Goal: Find specific page/section: Find specific page/section

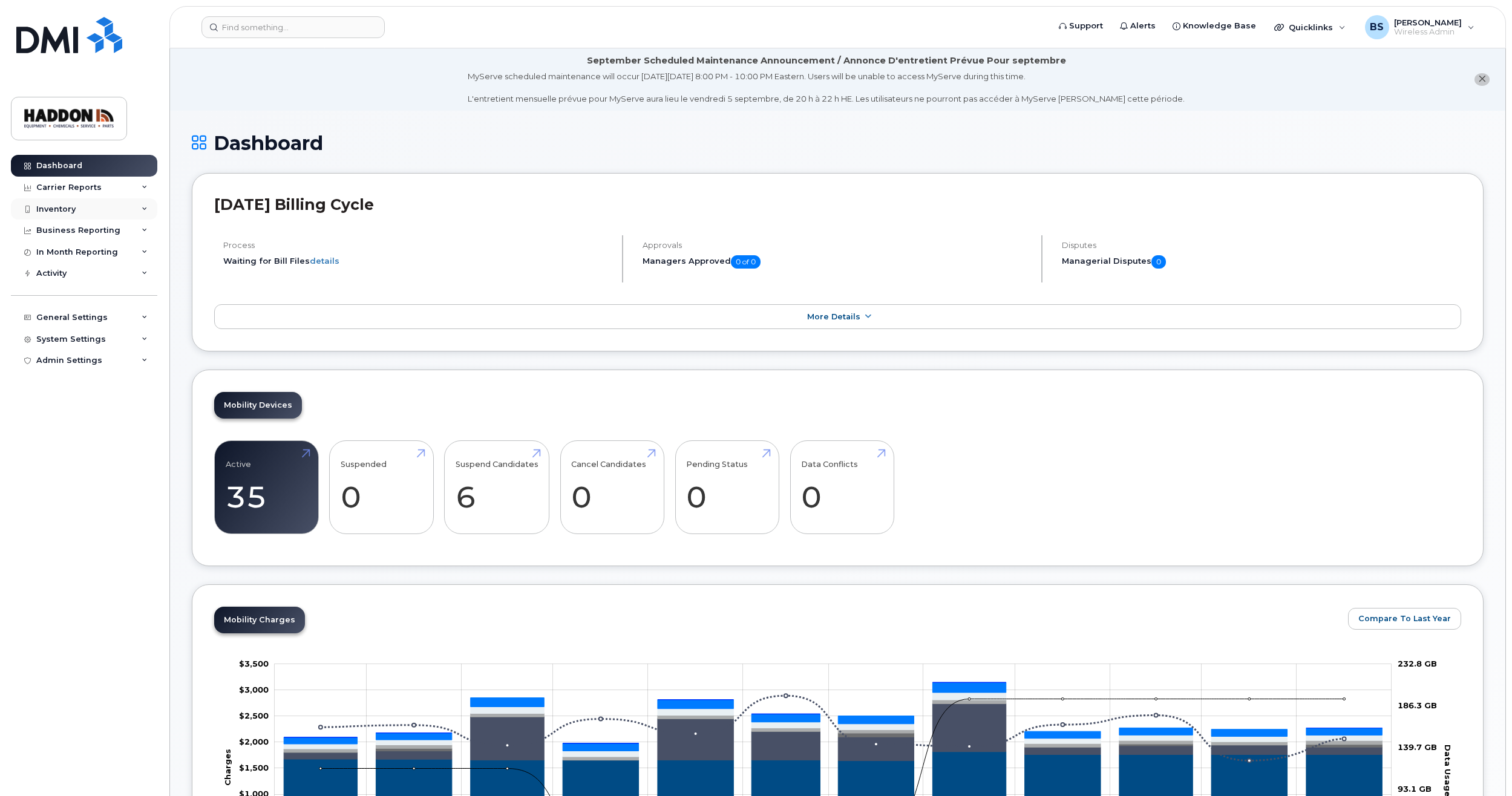
click at [90, 218] on div "Inventory" at bounding box center [84, 209] width 146 height 21
click at [63, 233] on div "Mobility Devices" at bounding box center [76, 230] width 68 height 11
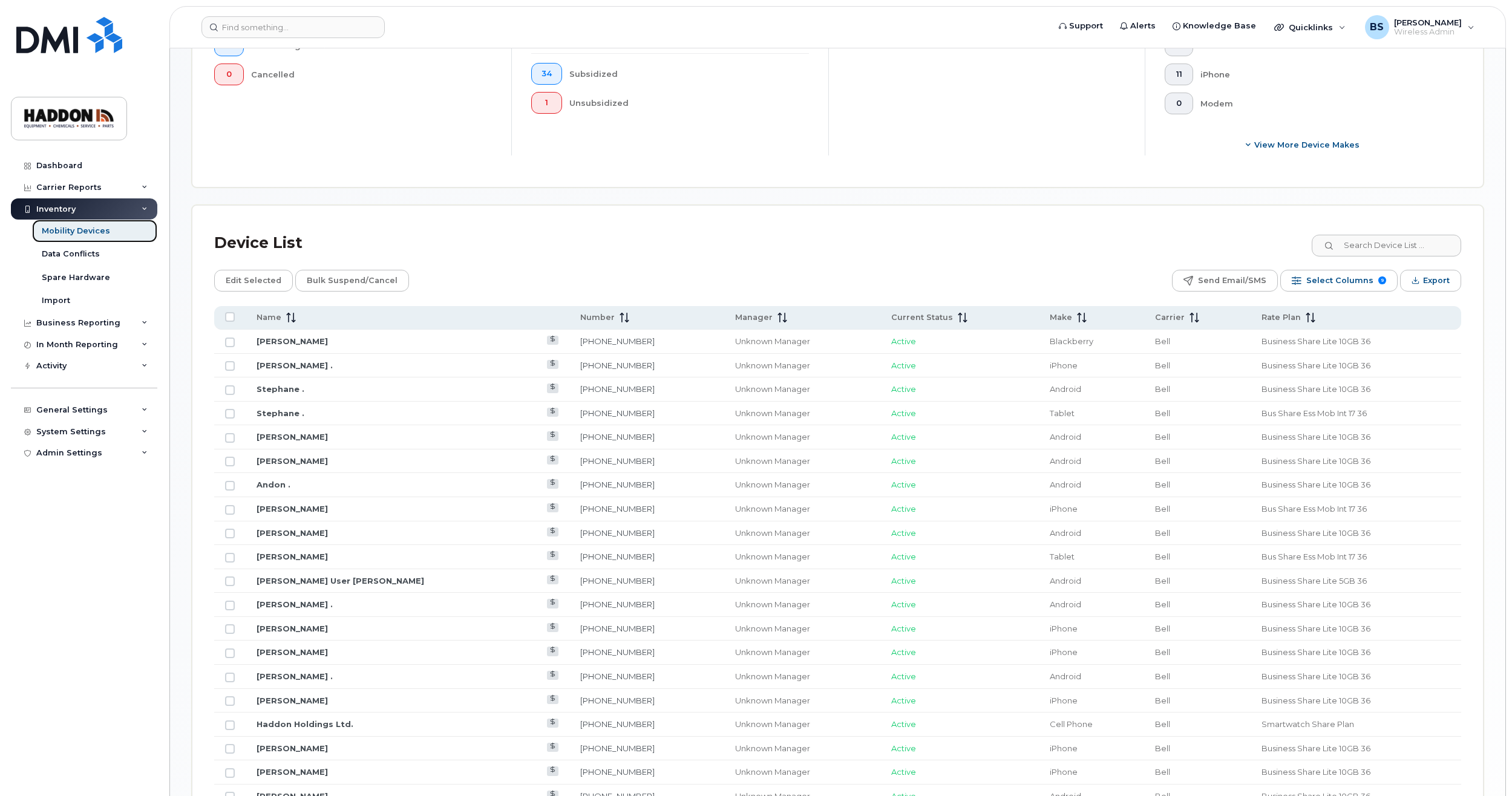
scroll to position [605, 0]
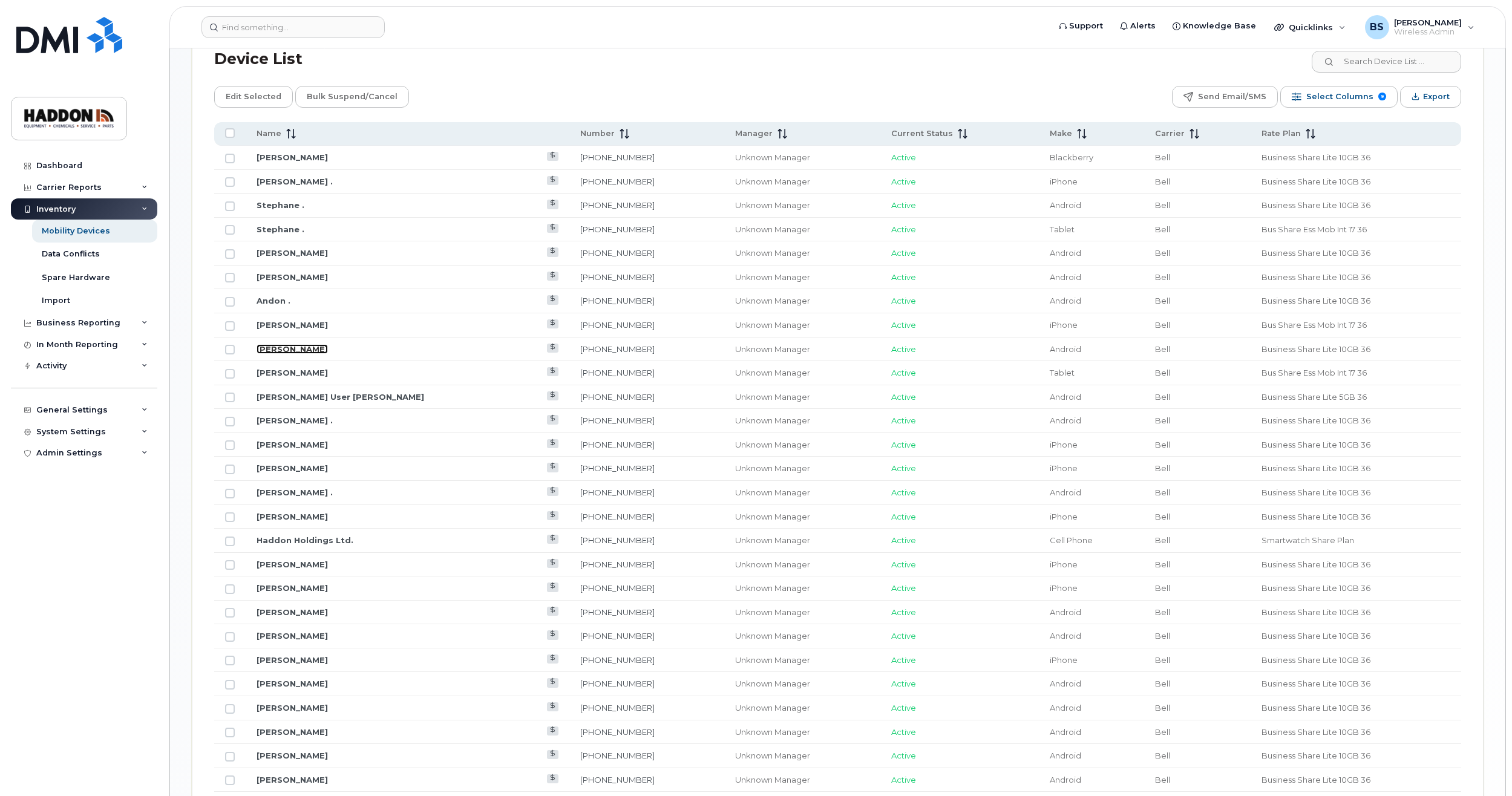
click at [288, 348] on link "[PERSON_NAME]" at bounding box center [292, 348] width 71 height 9
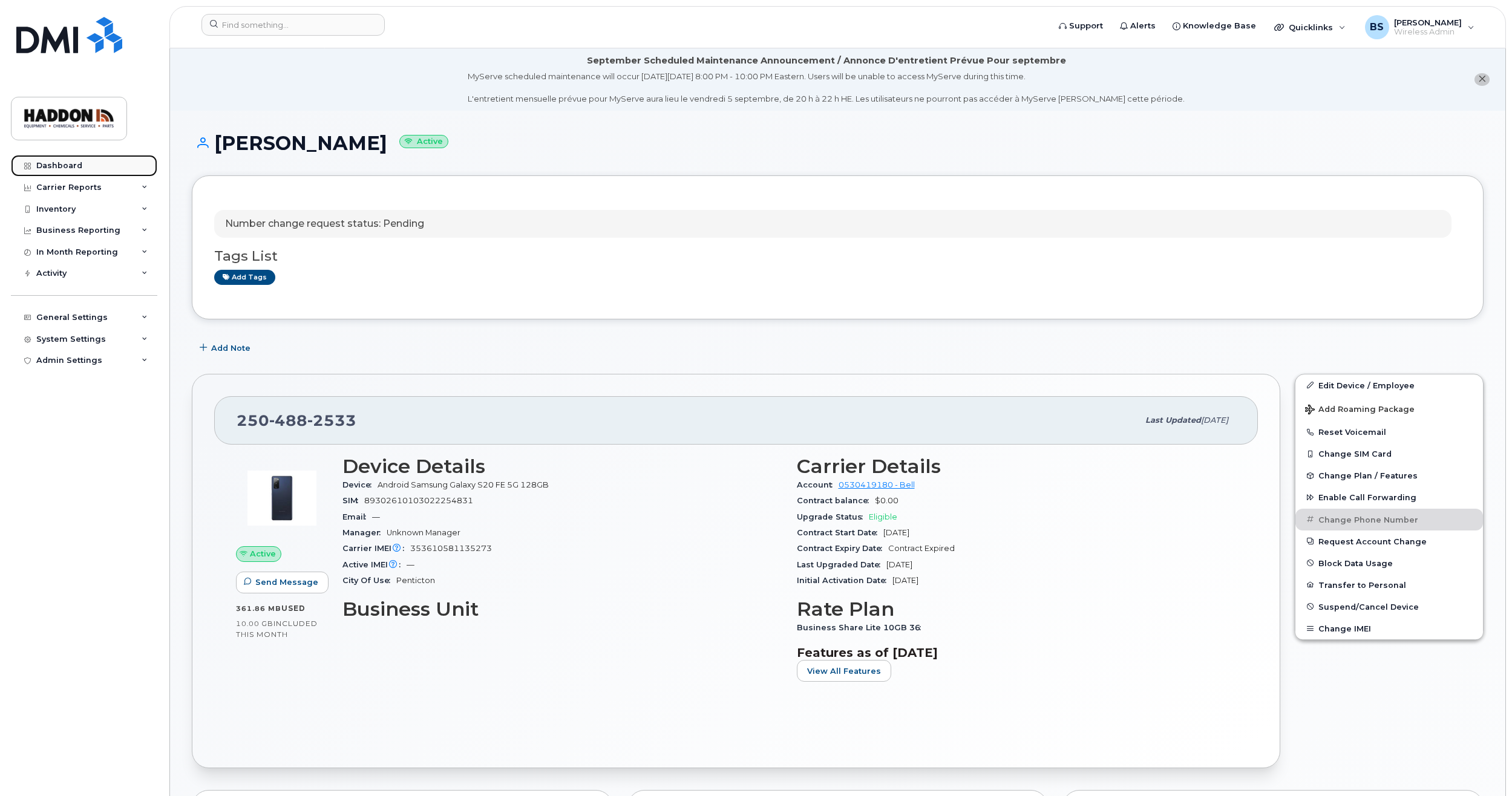
click at [65, 159] on link "Dashboard" at bounding box center [84, 165] width 146 height 21
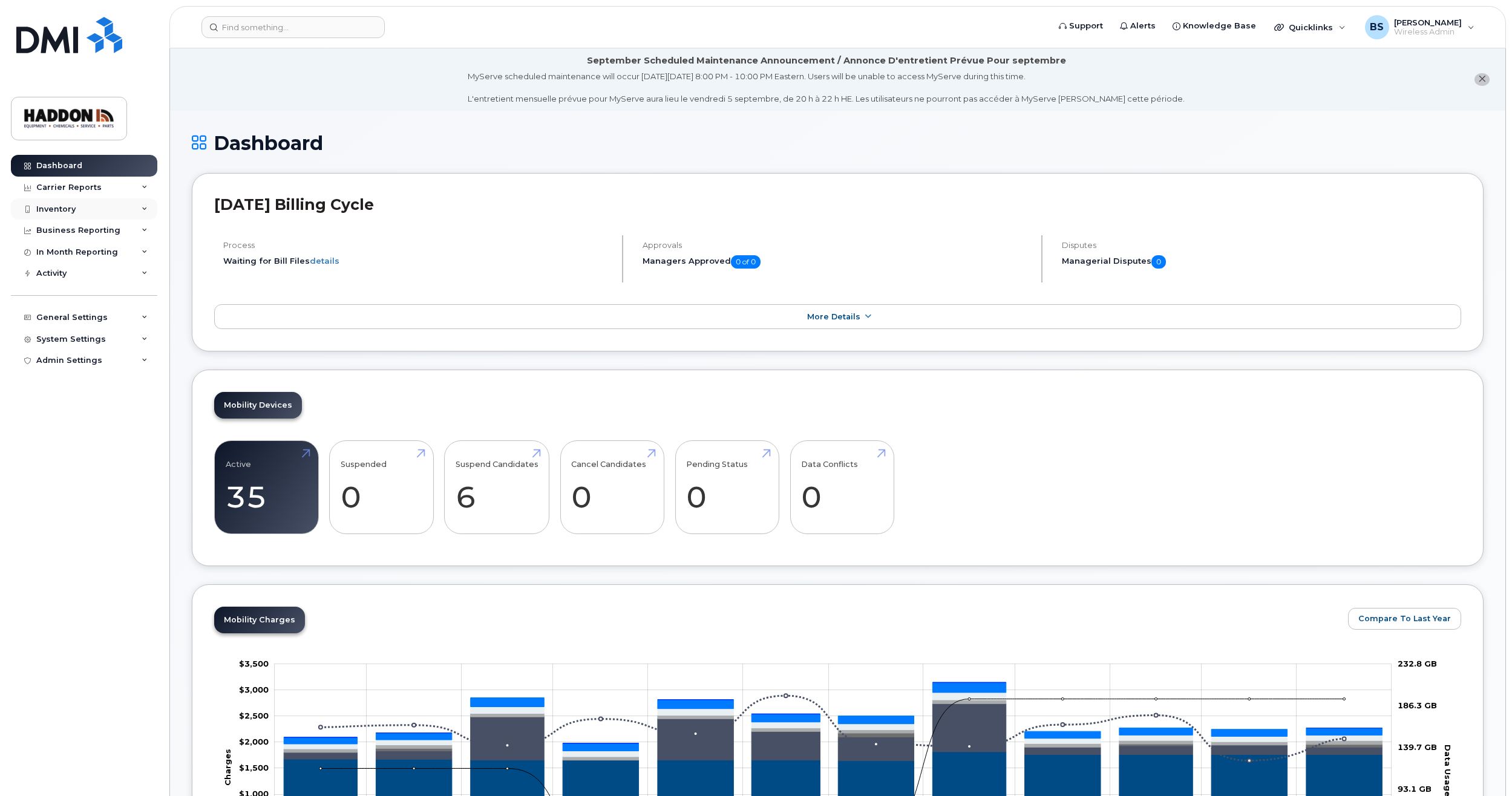
click at [139, 210] on div "Inventory" at bounding box center [84, 209] width 146 height 21
click at [80, 233] on div "Mobility Devices" at bounding box center [76, 230] width 68 height 11
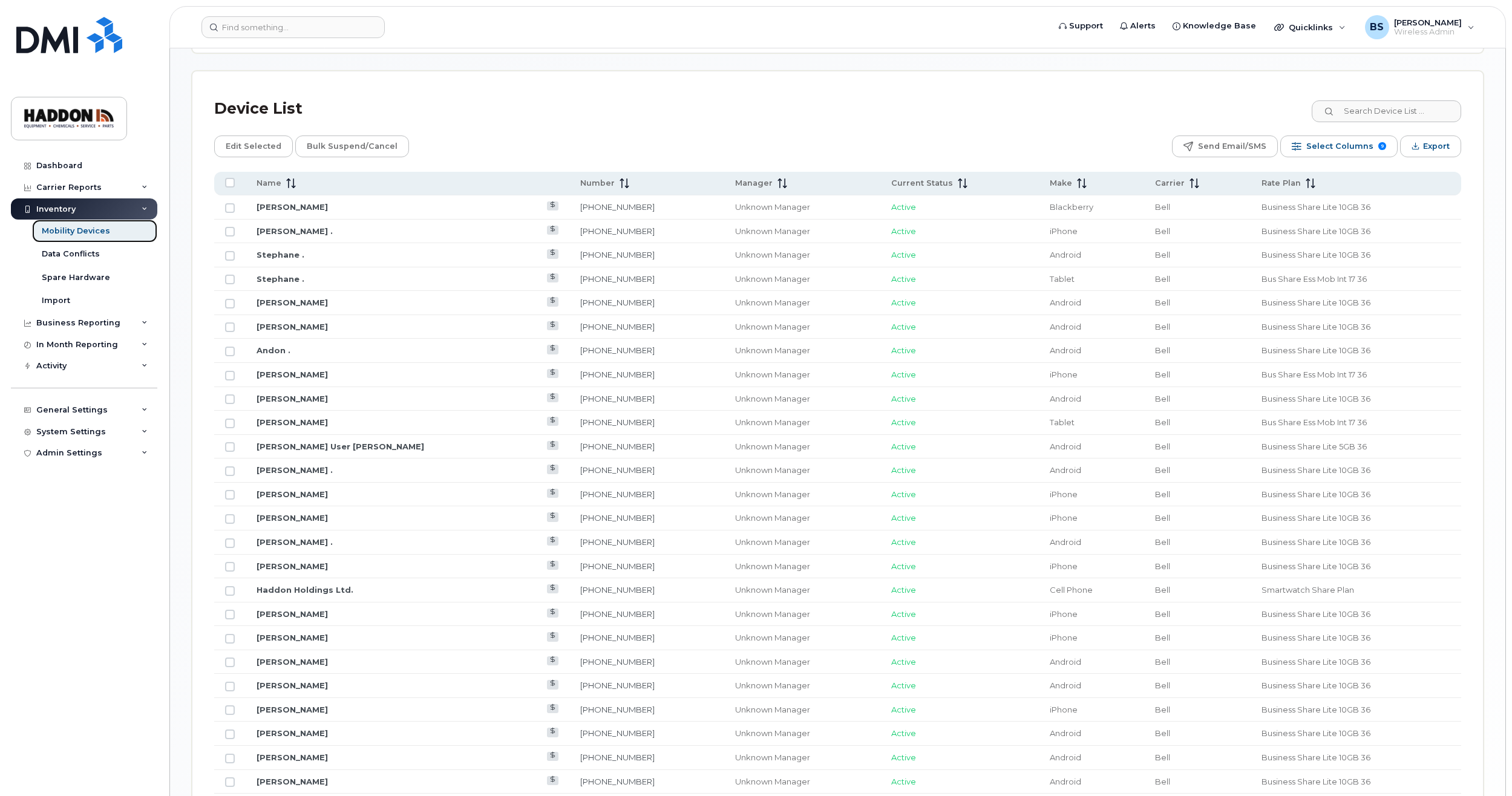
scroll to position [540, 0]
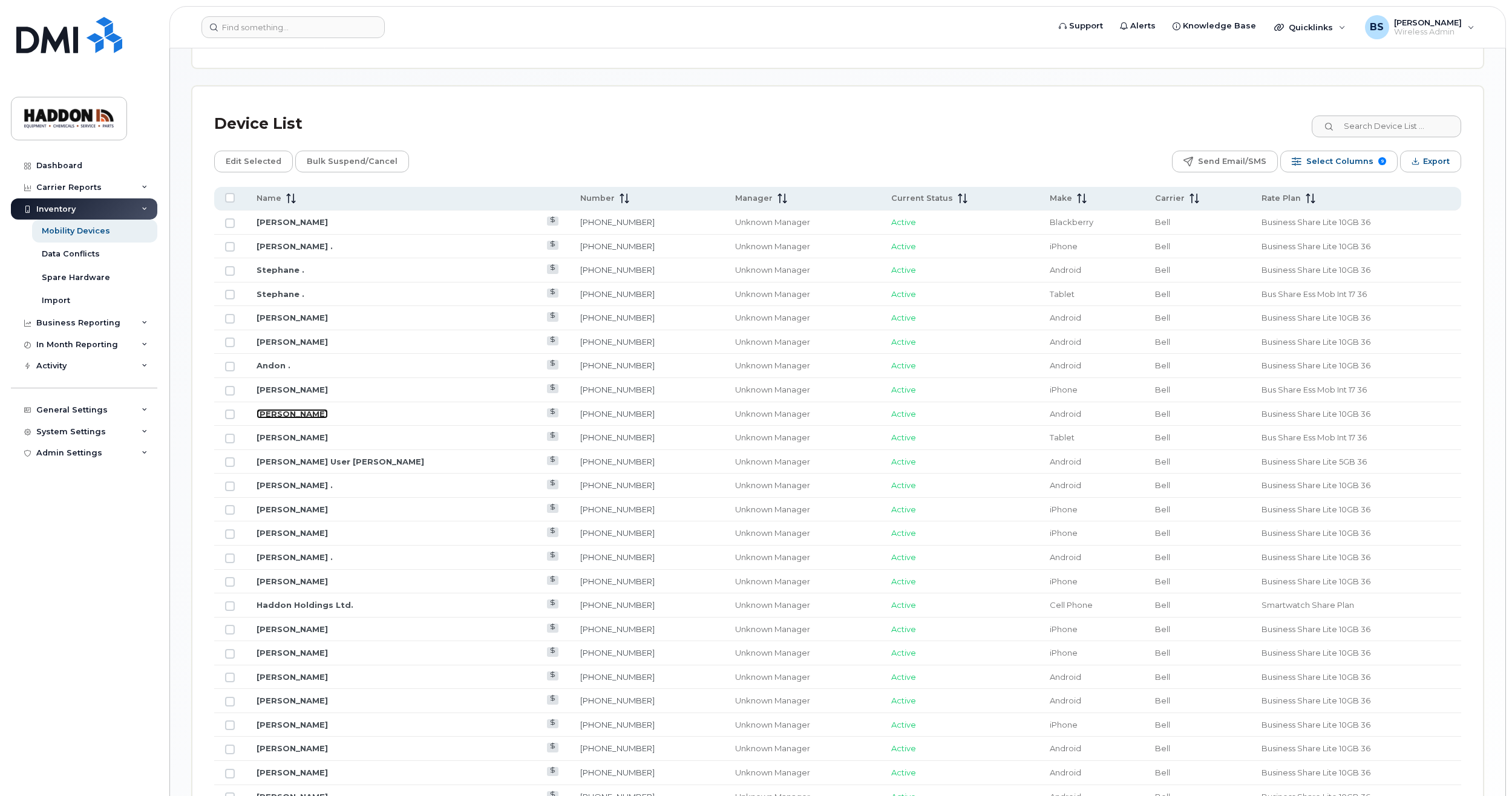
click at [283, 417] on link "[PERSON_NAME]" at bounding box center [292, 413] width 71 height 9
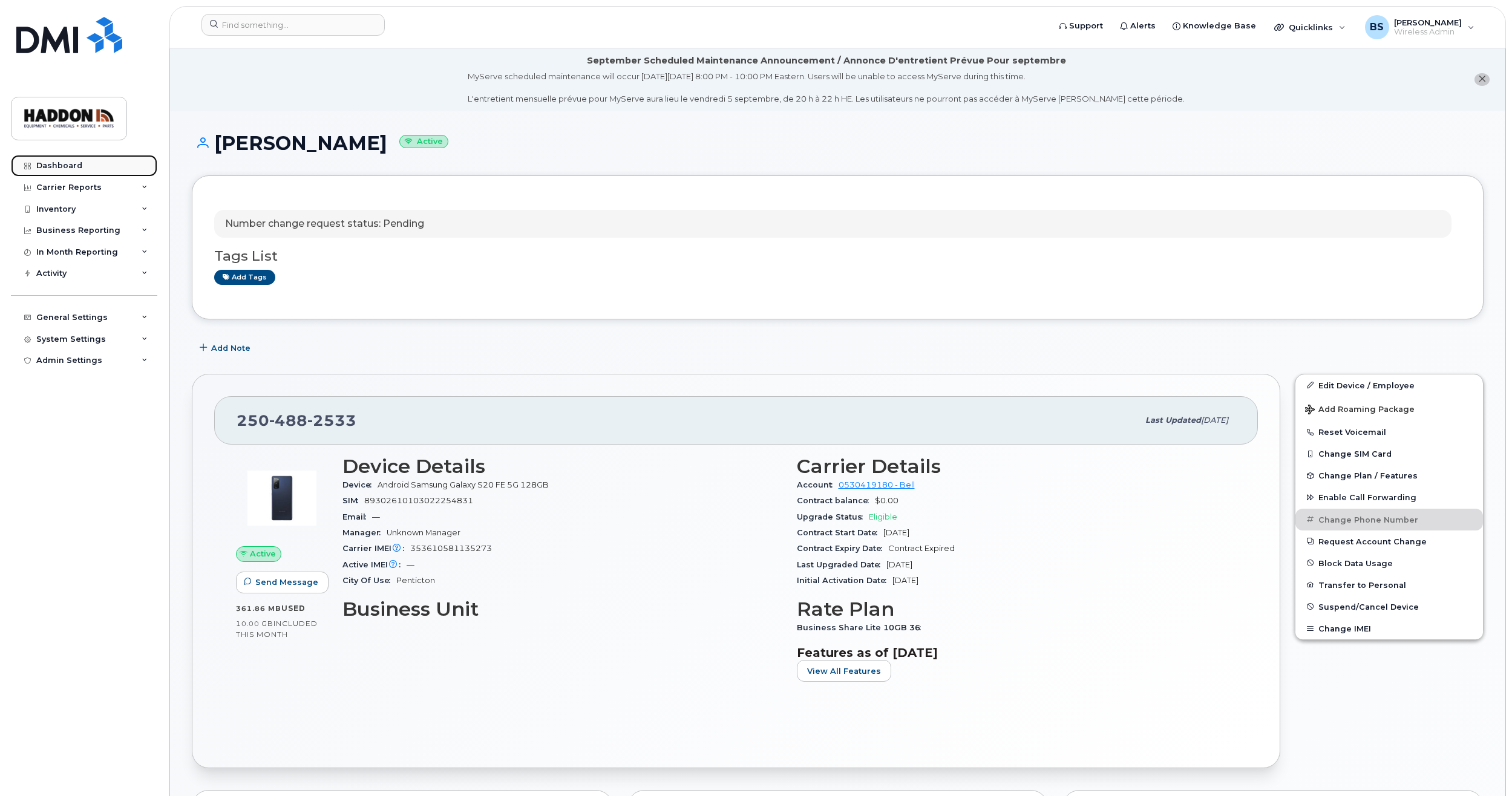
drag, startPoint x: 69, startPoint y: 162, endPoint x: 72, endPoint y: 169, distance: 7.6
click at [69, 162] on div "Dashboard" at bounding box center [59, 165] width 46 height 9
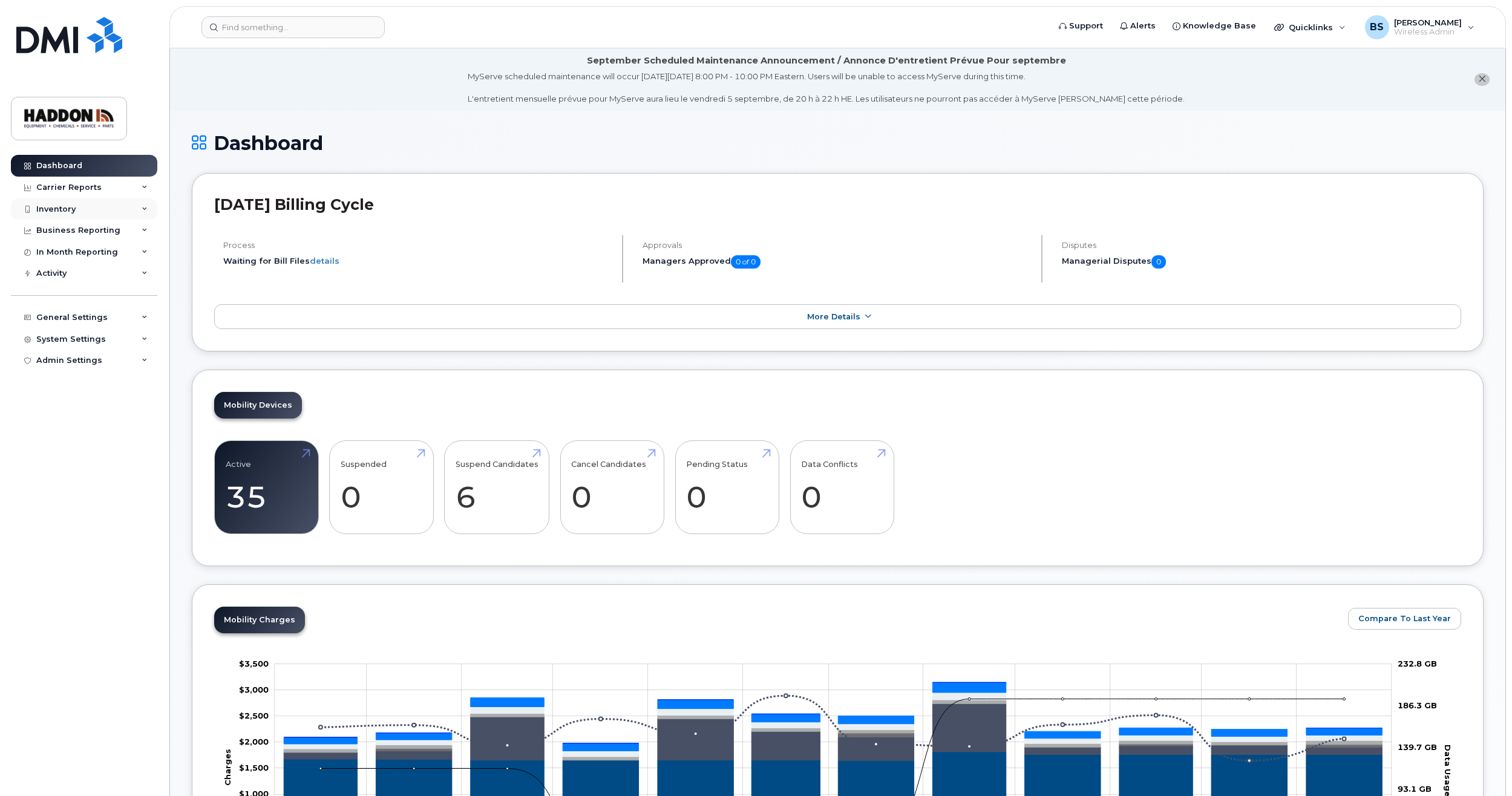
click at [144, 206] on icon at bounding box center [145, 210] width 6 height 6
click at [83, 230] on div "Mobility Devices" at bounding box center [76, 230] width 68 height 11
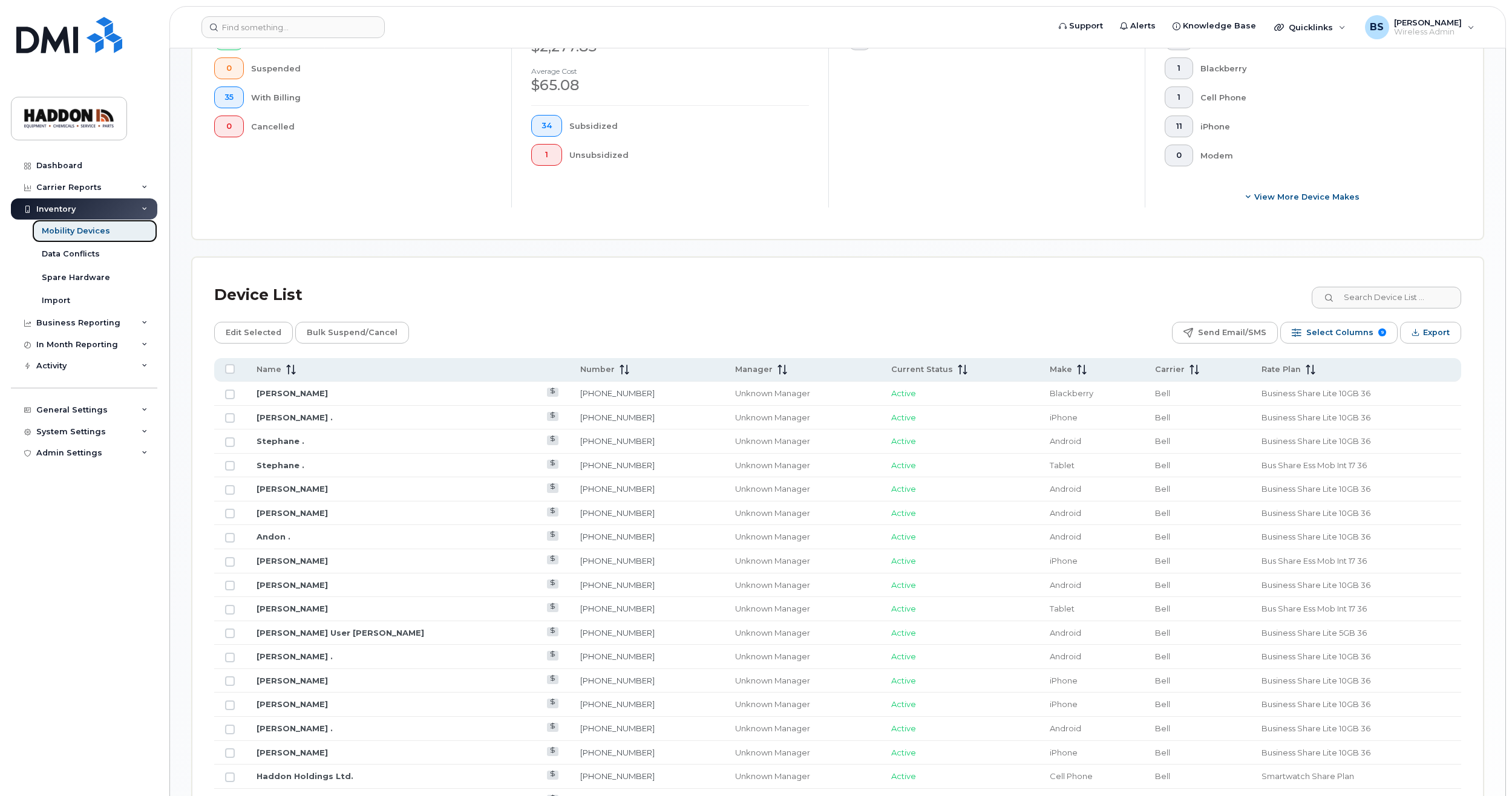
scroll to position [544, 0]
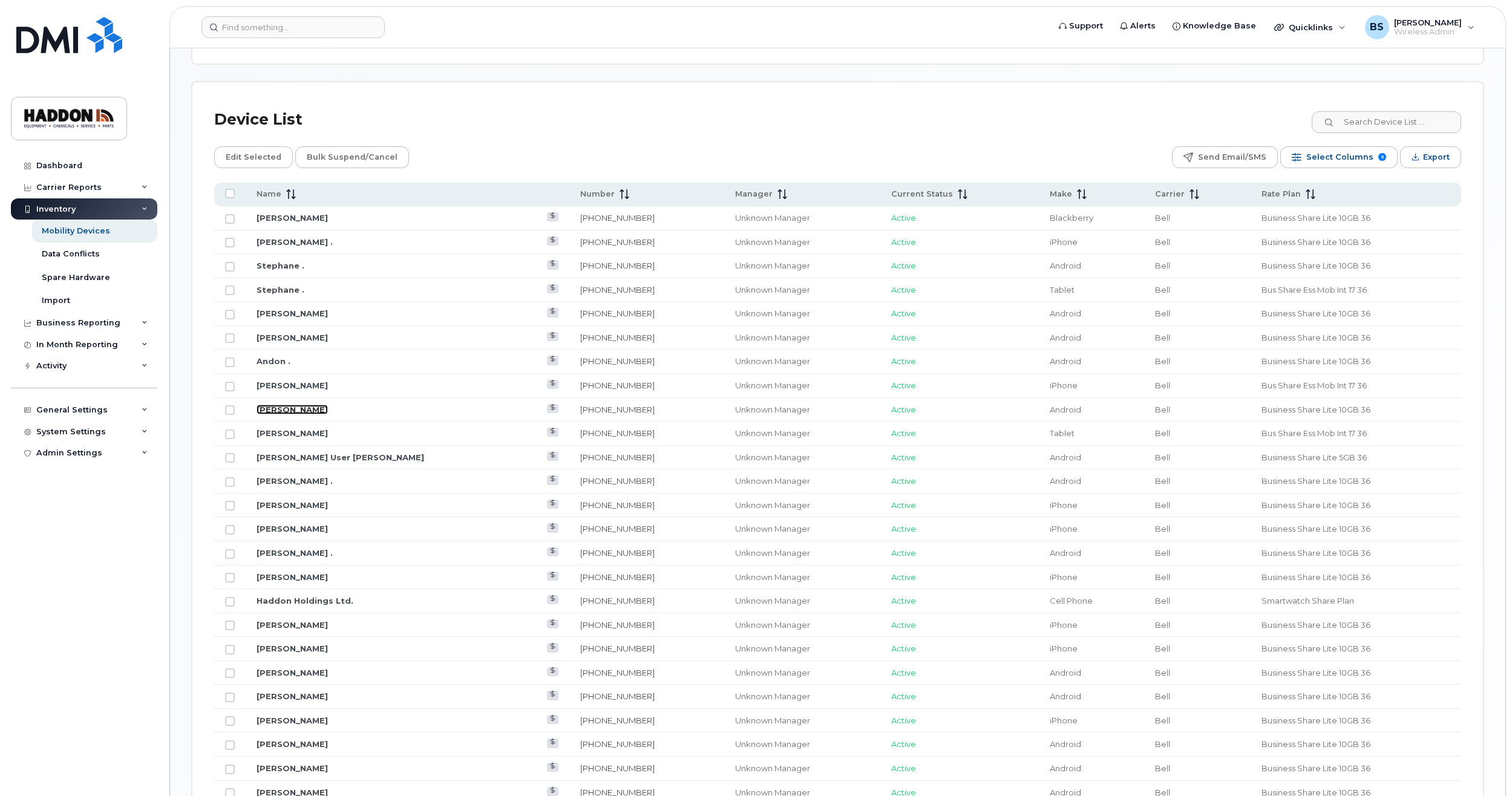
click at [282, 411] on link "[PERSON_NAME]" at bounding box center [292, 409] width 71 height 9
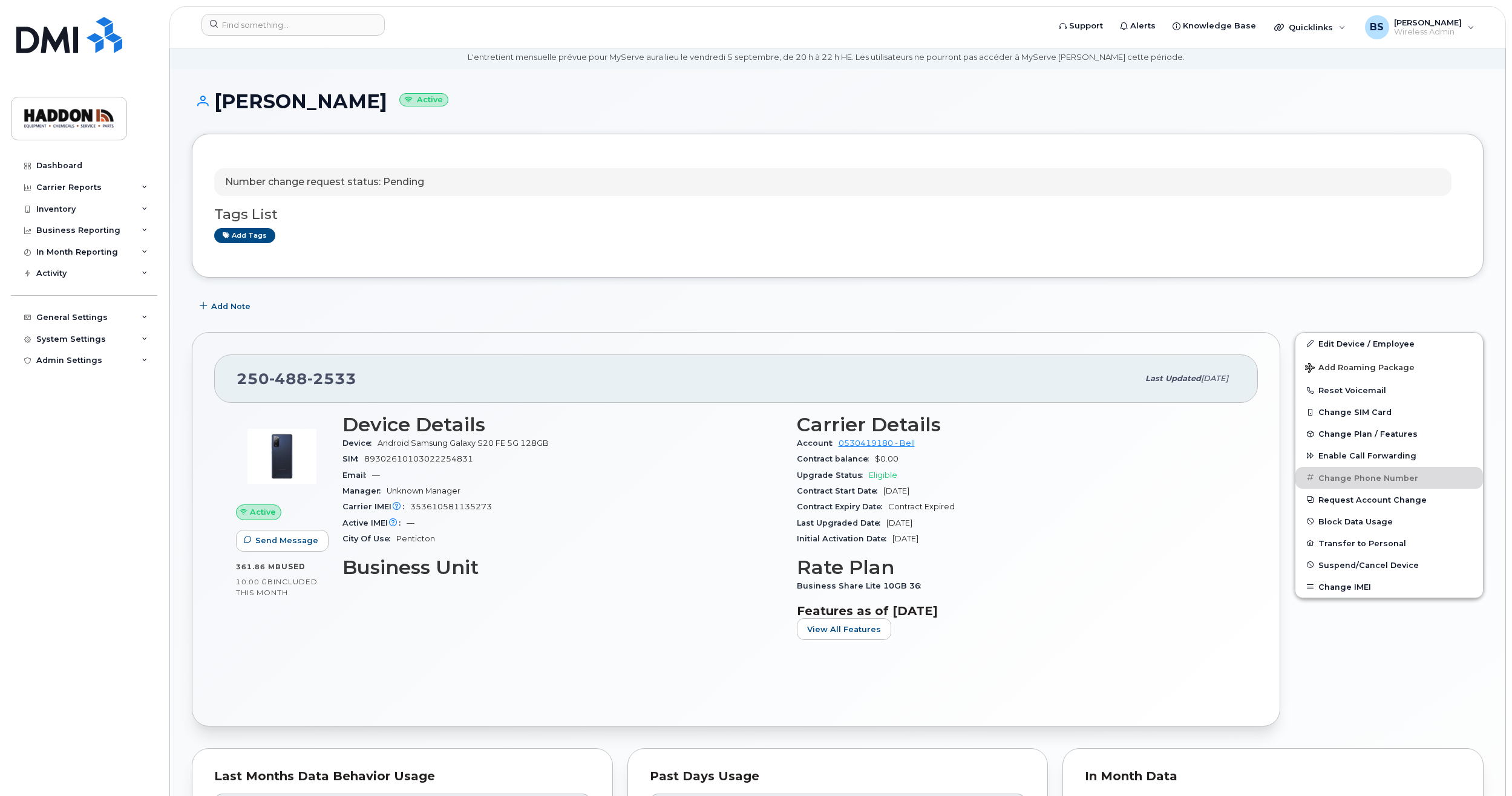
scroll to position [121, 0]
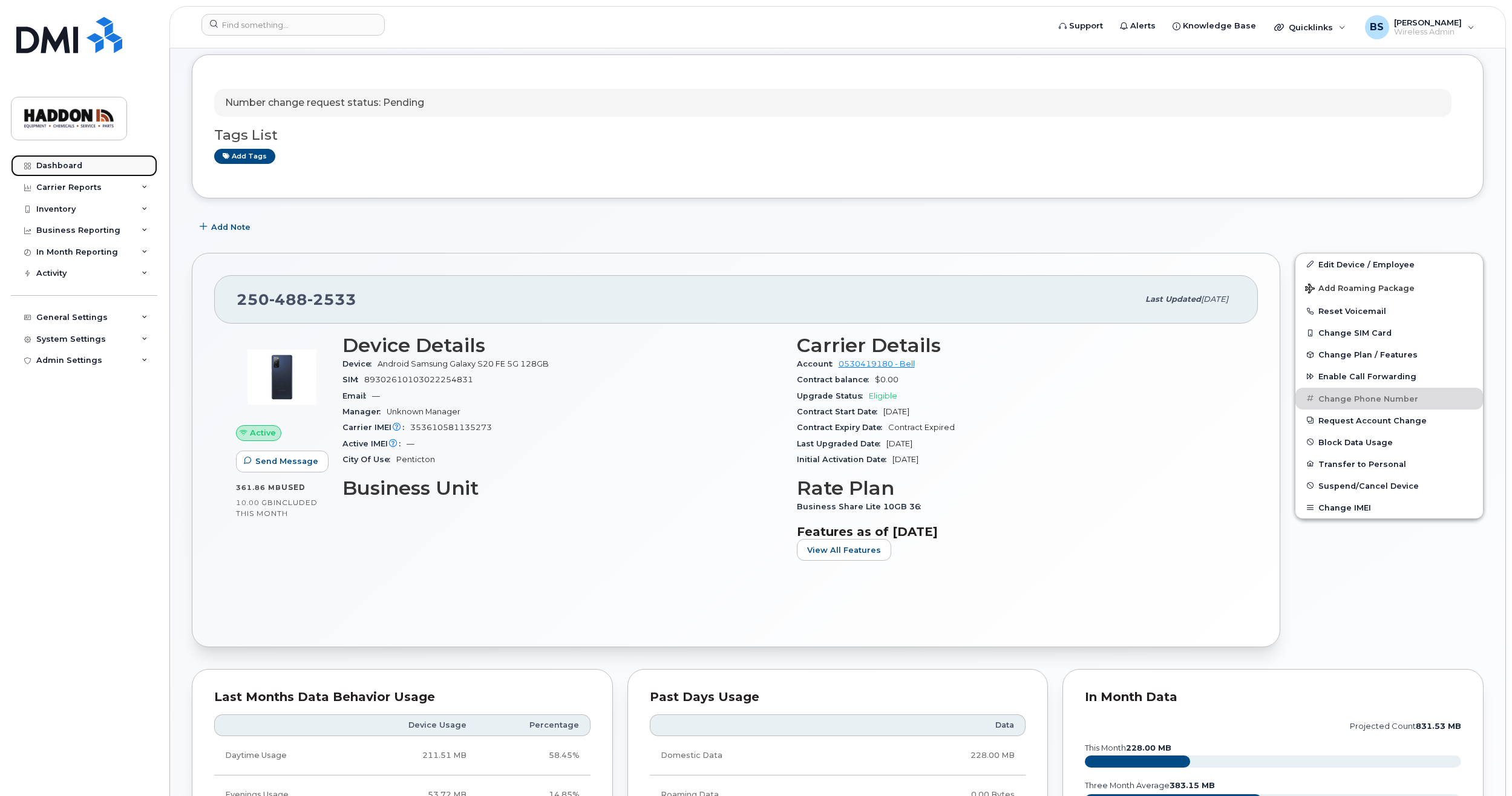
click at [76, 163] on div "Dashboard" at bounding box center [59, 165] width 46 height 9
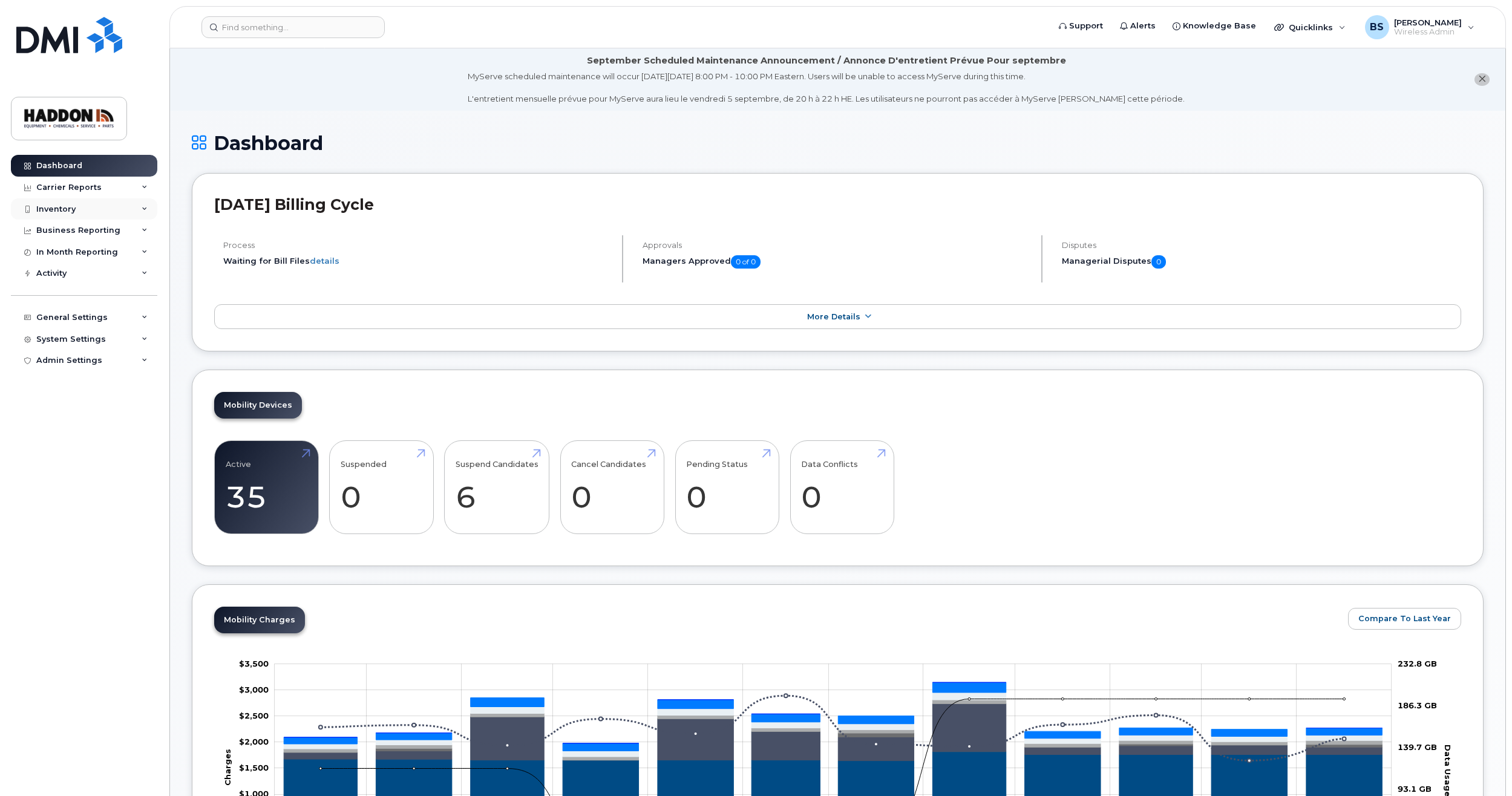
click at [143, 209] on icon at bounding box center [145, 210] width 6 height 6
click at [68, 230] on div "Mobility Devices" at bounding box center [76, 230] width 68 height 11
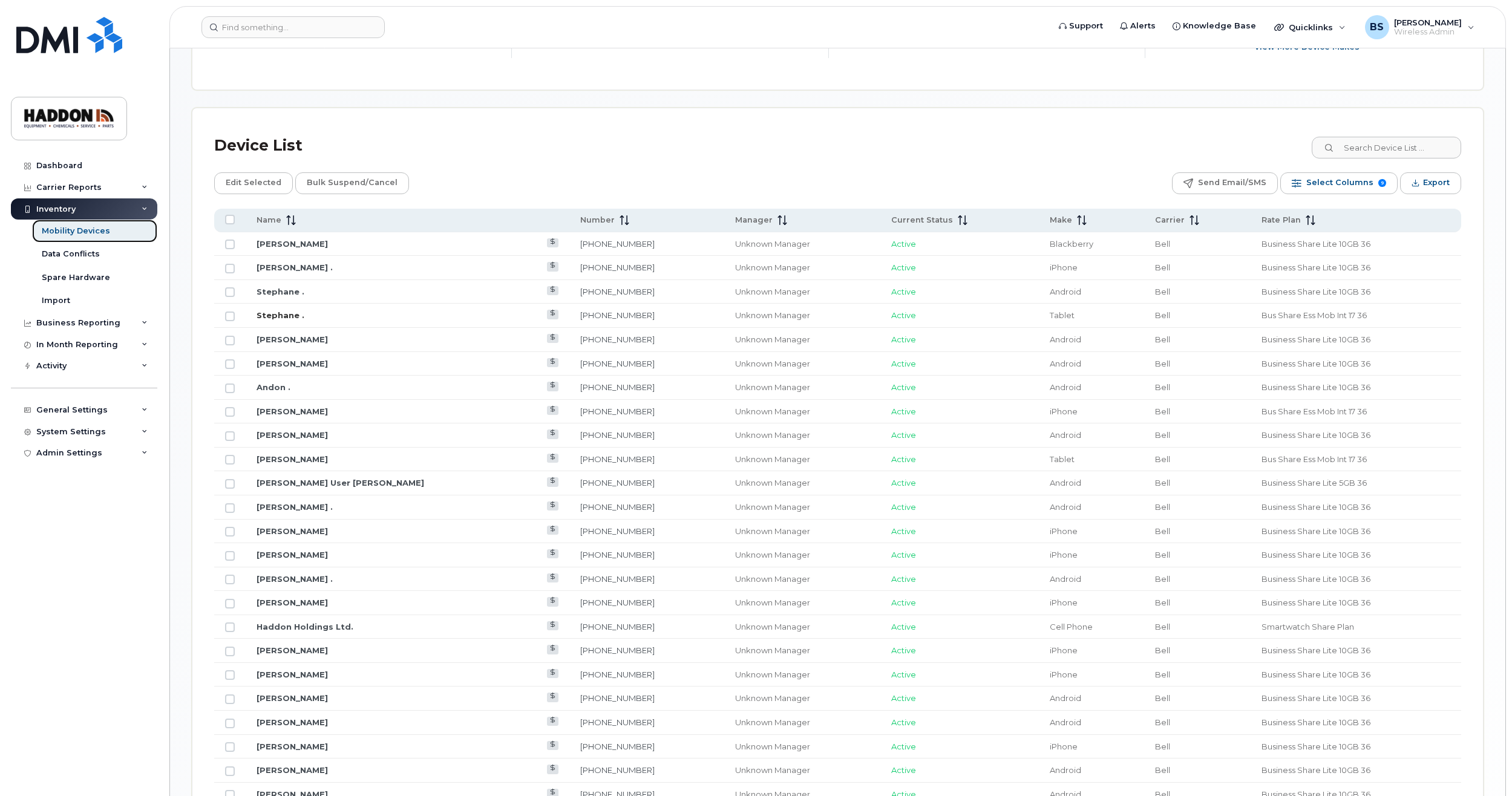
scroll to position [484, 0]
click at [294, 436] on link "[PERSON_NAME]" at bounding box center [292, 437] width 71 height 9
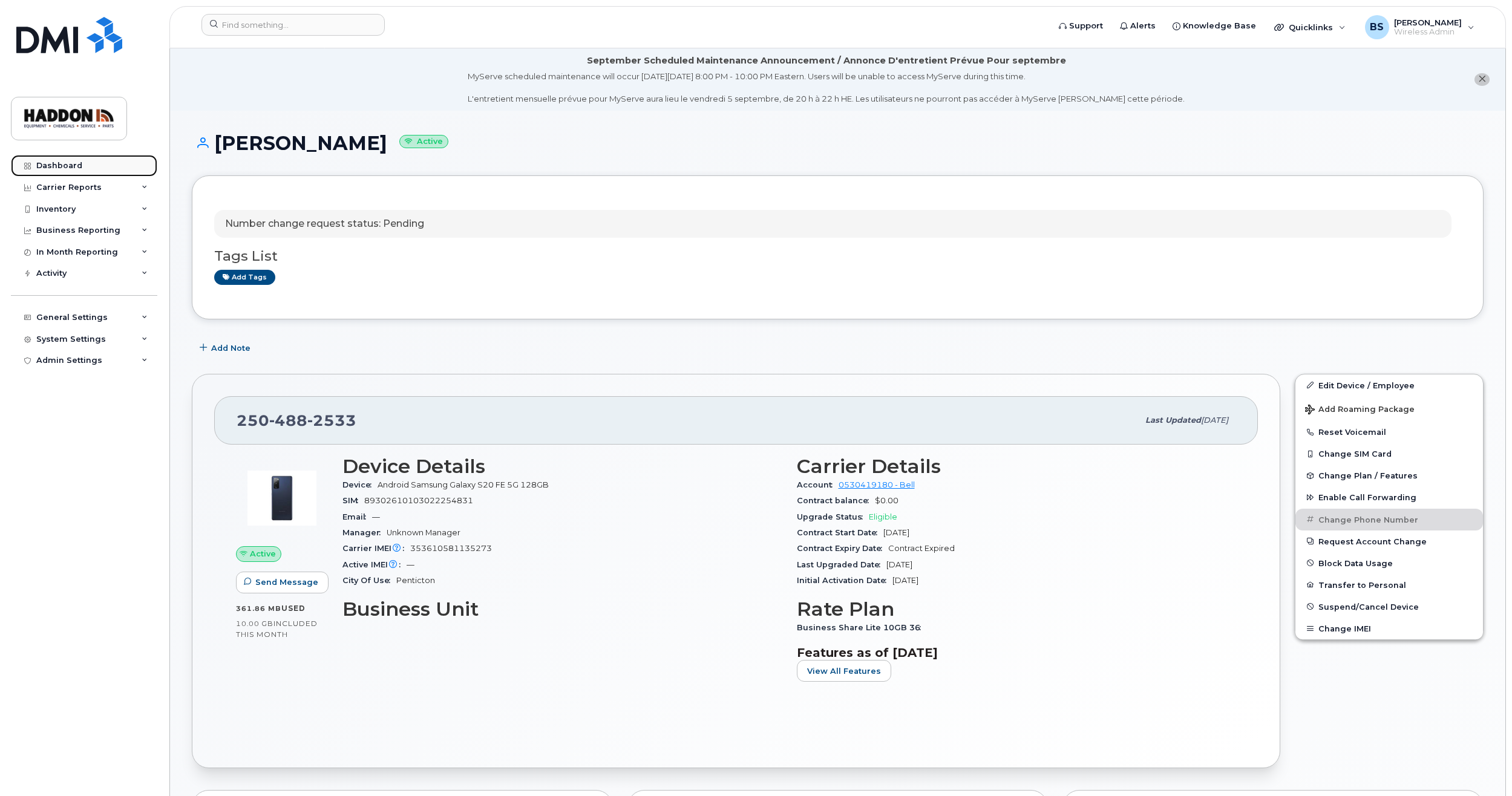
drag, startPoint x: 63, startPoint y: 162, endPoint x: 71, endPoint y: 164, distance: 8.2
click at [63, 162] on div "Dashboard" at bounding box center [59, 165] width 46 height 9
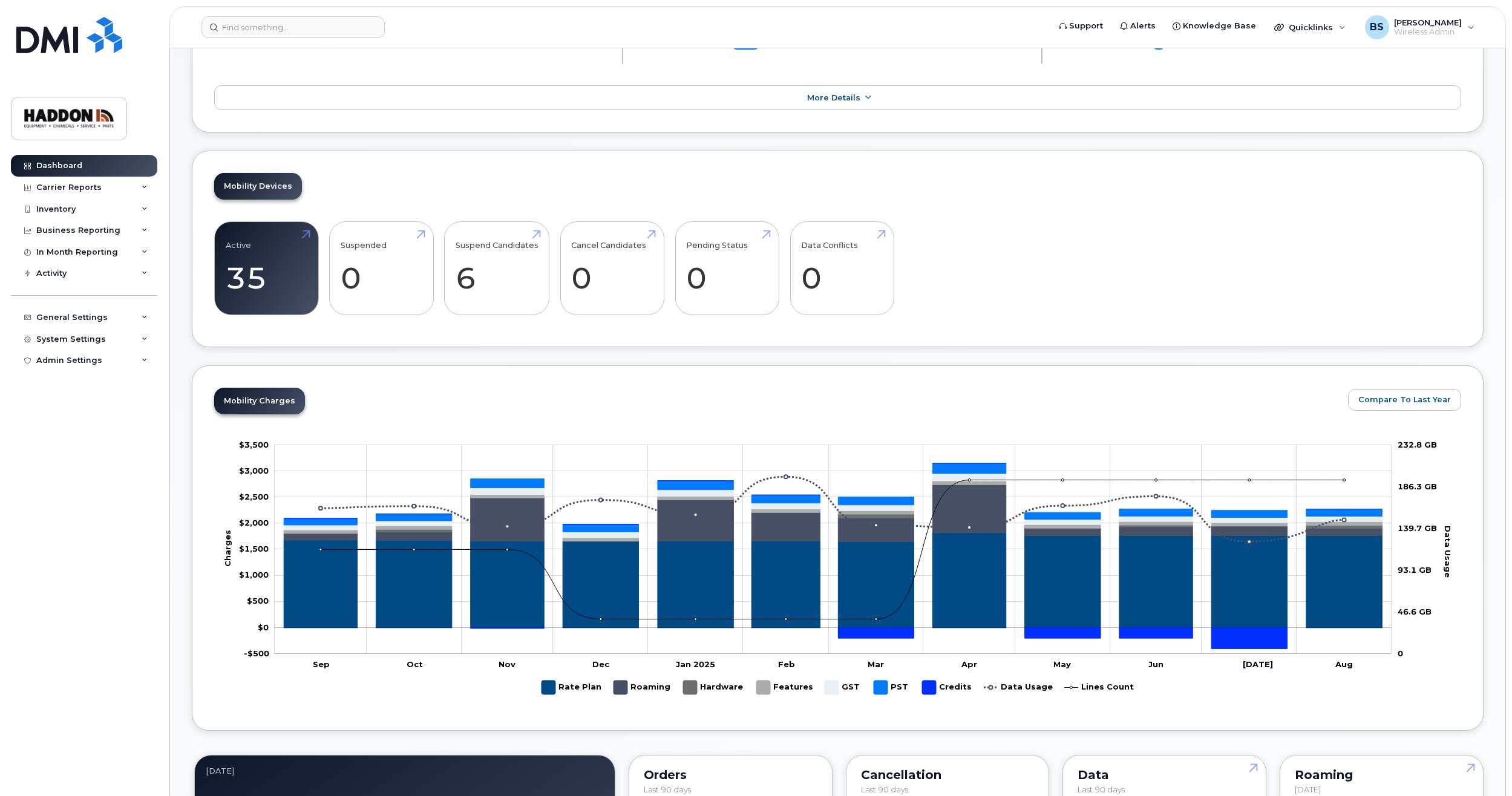
scroll to position [121, 0]
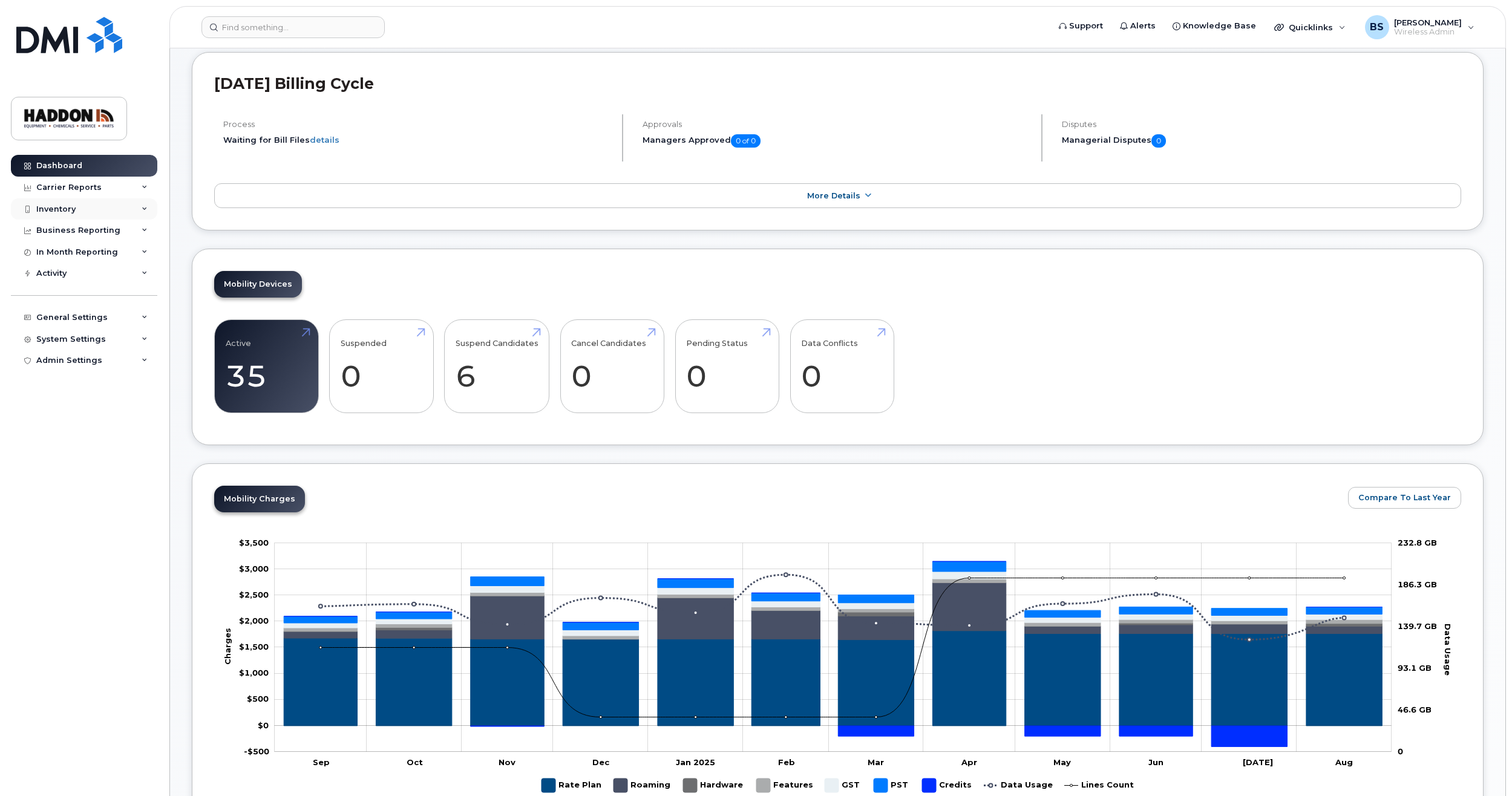
click at [145, 208] on icon at bounding box center [145, 210] width 6 height 6
click at [77, 231] on div "Mobility Devices" at bounding box center [76, 230] width 68 height 11
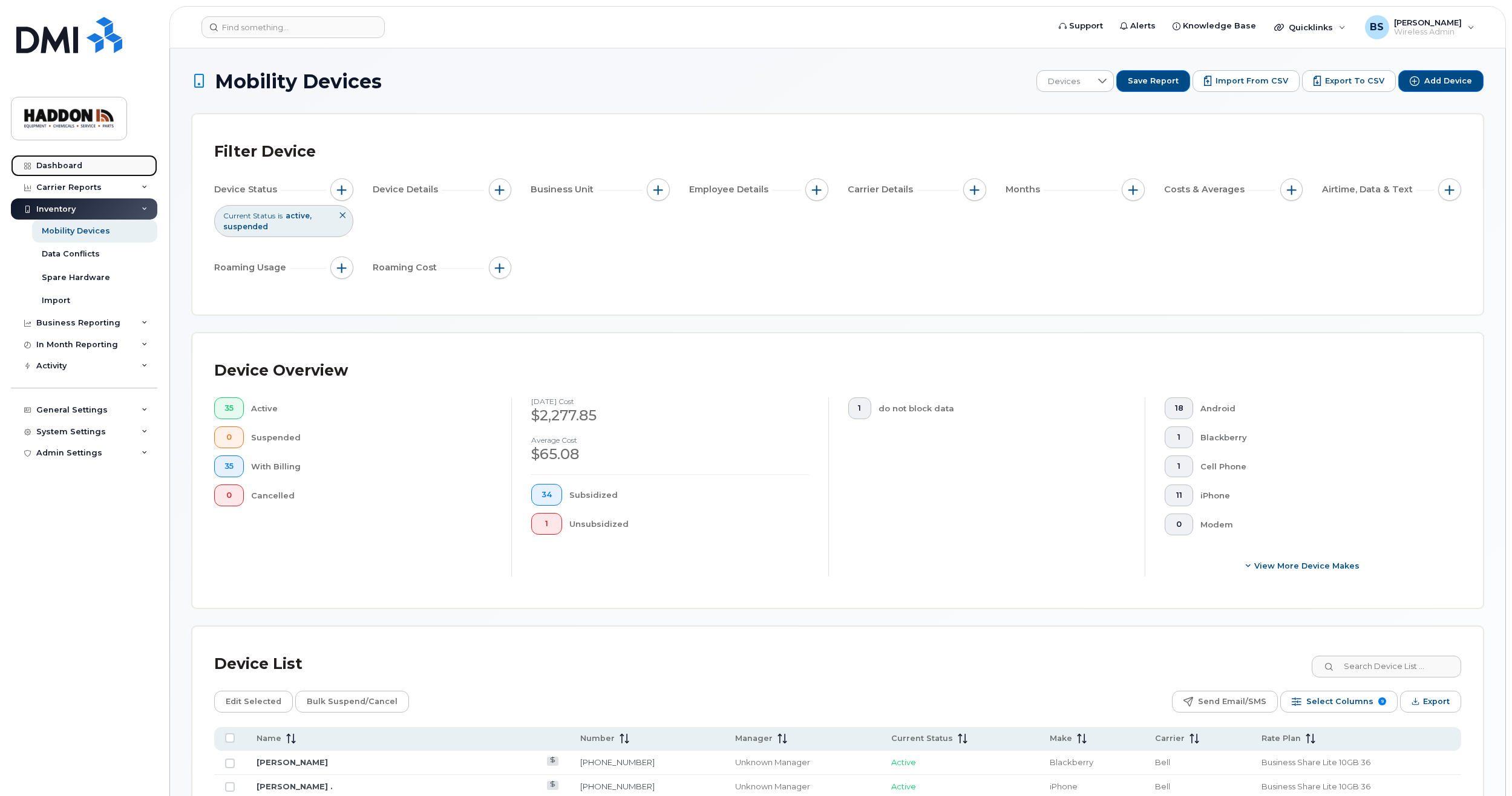
click at [64, 167] on div "Dashboard" at bounding box center [59, 165] width 46 height 9
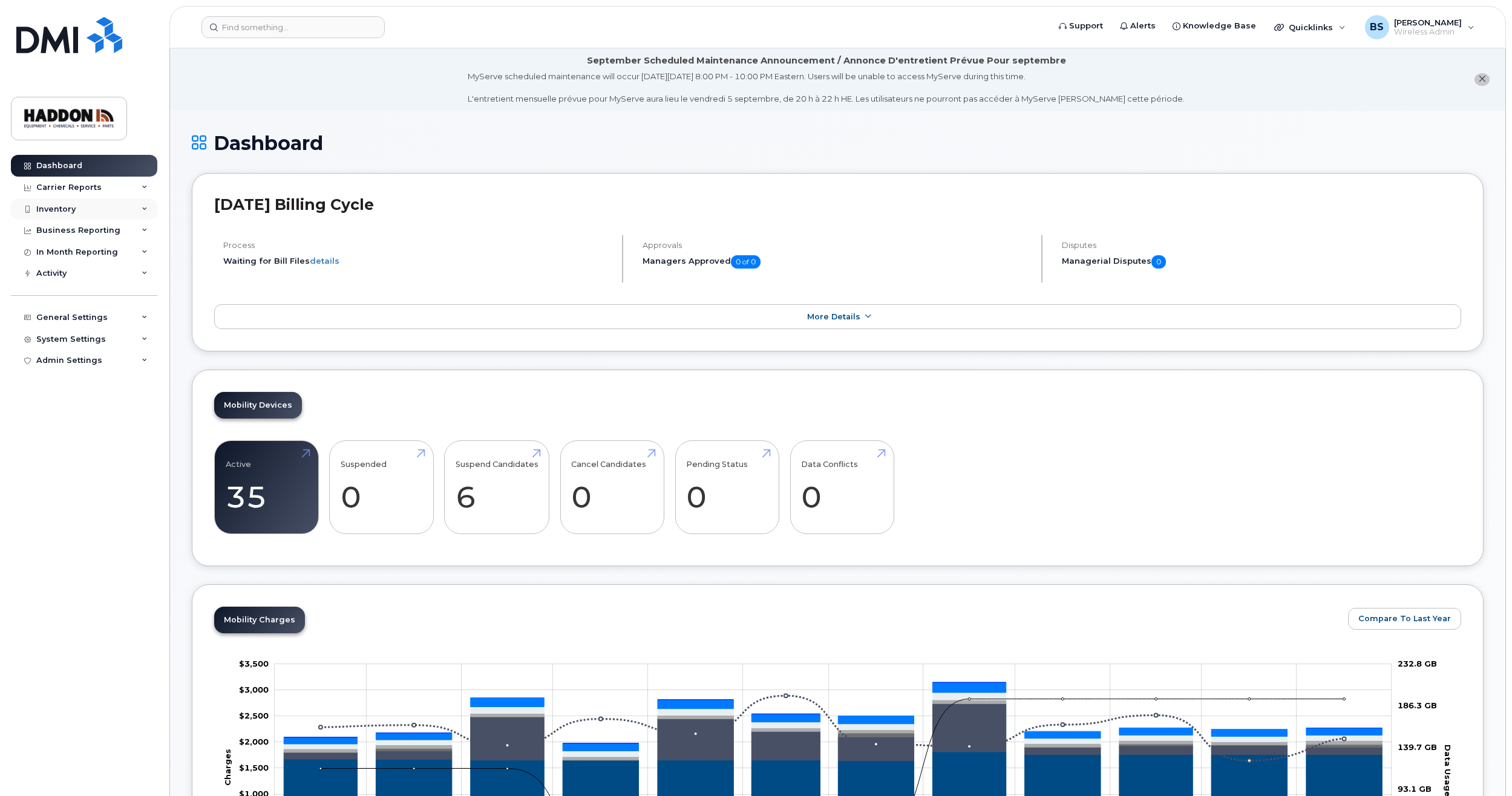
click at [144, 207] on icon at bounding box center [145, 210] width 6 height 6
click at [99, 225] on link "Mobility Devices" at bounding box center [95, 231] width 125 height 23
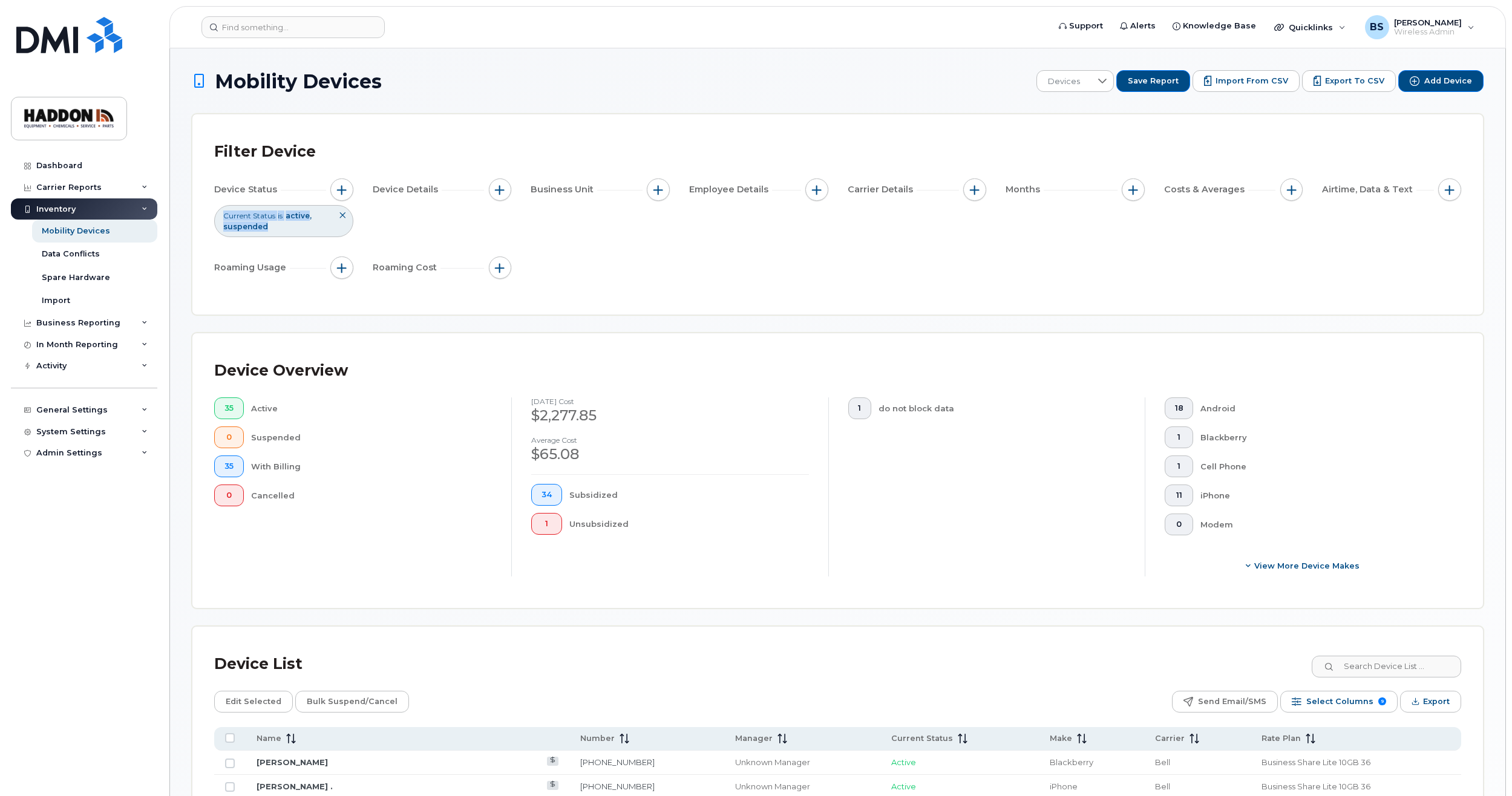
drag, startPoint x: 272, startPoint y: 227, endPoint x: 203, endPoint y: 212, distance: 70.6
click at [203, 212] on div "Filter Device Device Status Current Status is active suspended Device Details B…" at bounding box center [838, 214] width 1290 height 200
click at [506, 217] on div "Device Status Current Status is active suspended Device Details Business Unit E…" at bounding box center [837, 231] width 1247 height 105
drag, startPoint x: 279, startPoint y: 227, endPoint x: 210, endPoint y: 210, distance: 71.1
click at [210, 210] on div "Filter Device Device Status Current Status is active suspended Device Details B…" at bounding box center [838, 214] width 1290 height 200
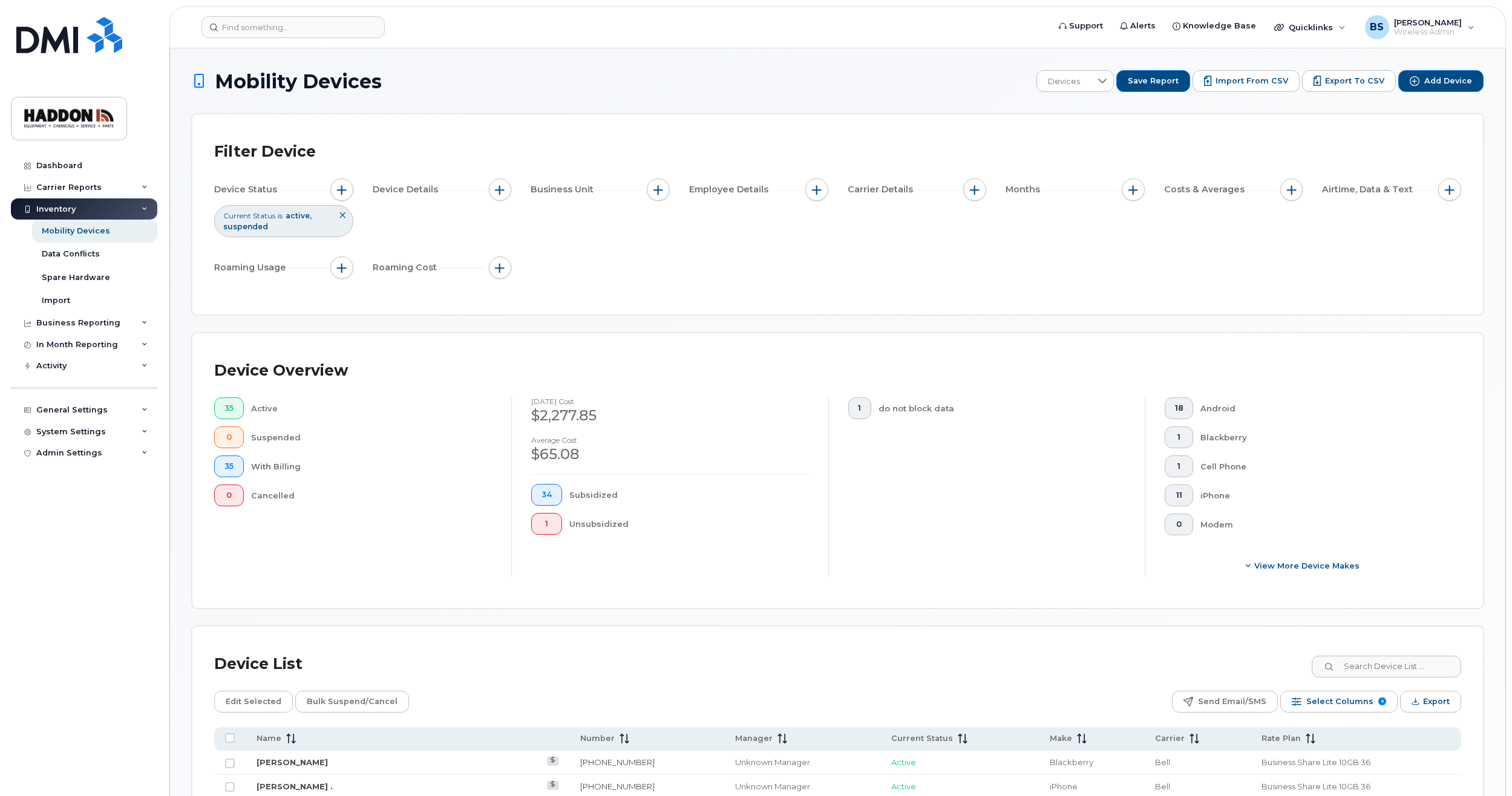
click at [398, 213] on div "Device Status Current Status is active suspended Device Details Business Unit E…" at bounding box center [837, 231] width 1247 height 105
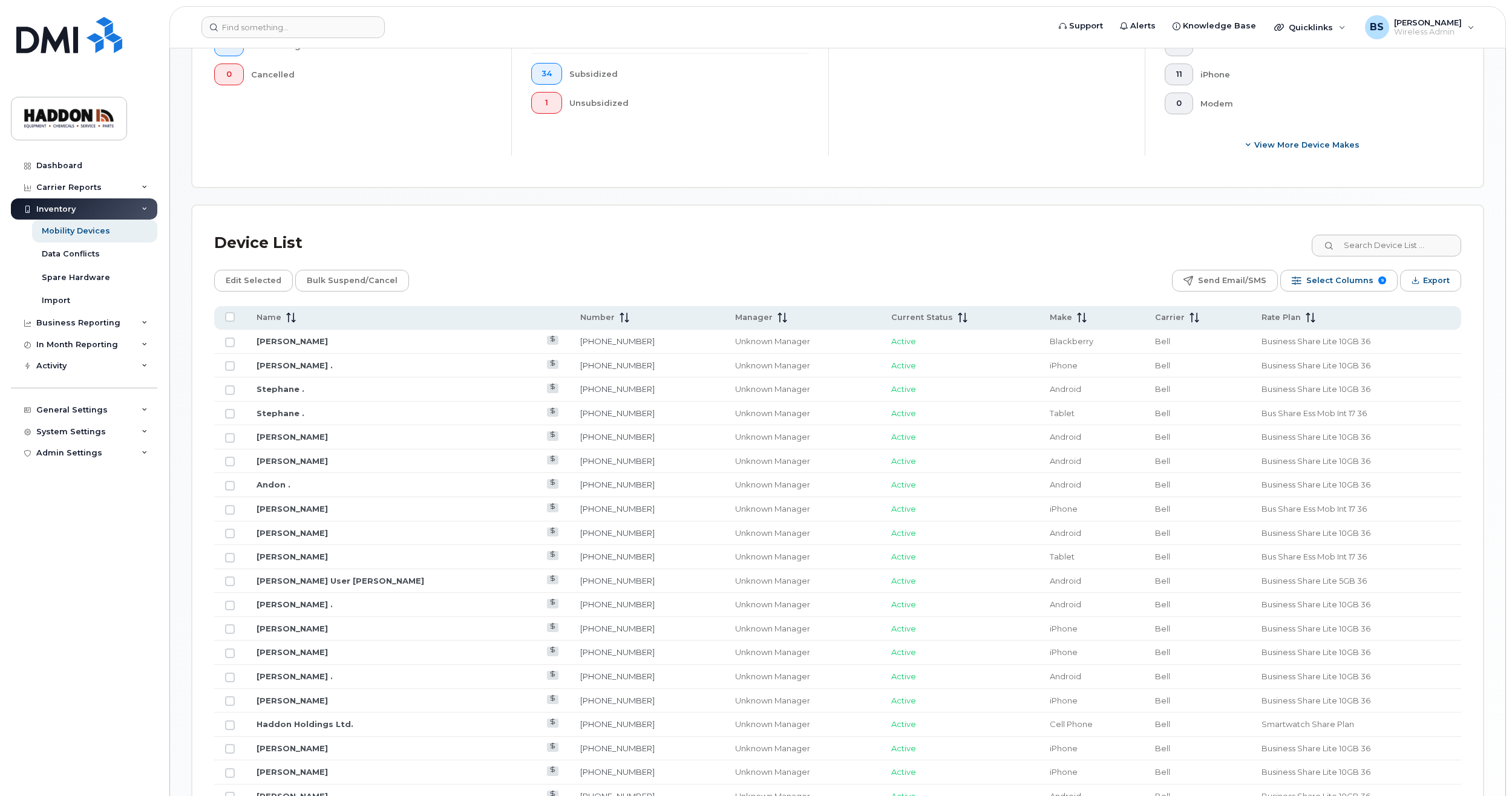
scroll to position [605, 0]
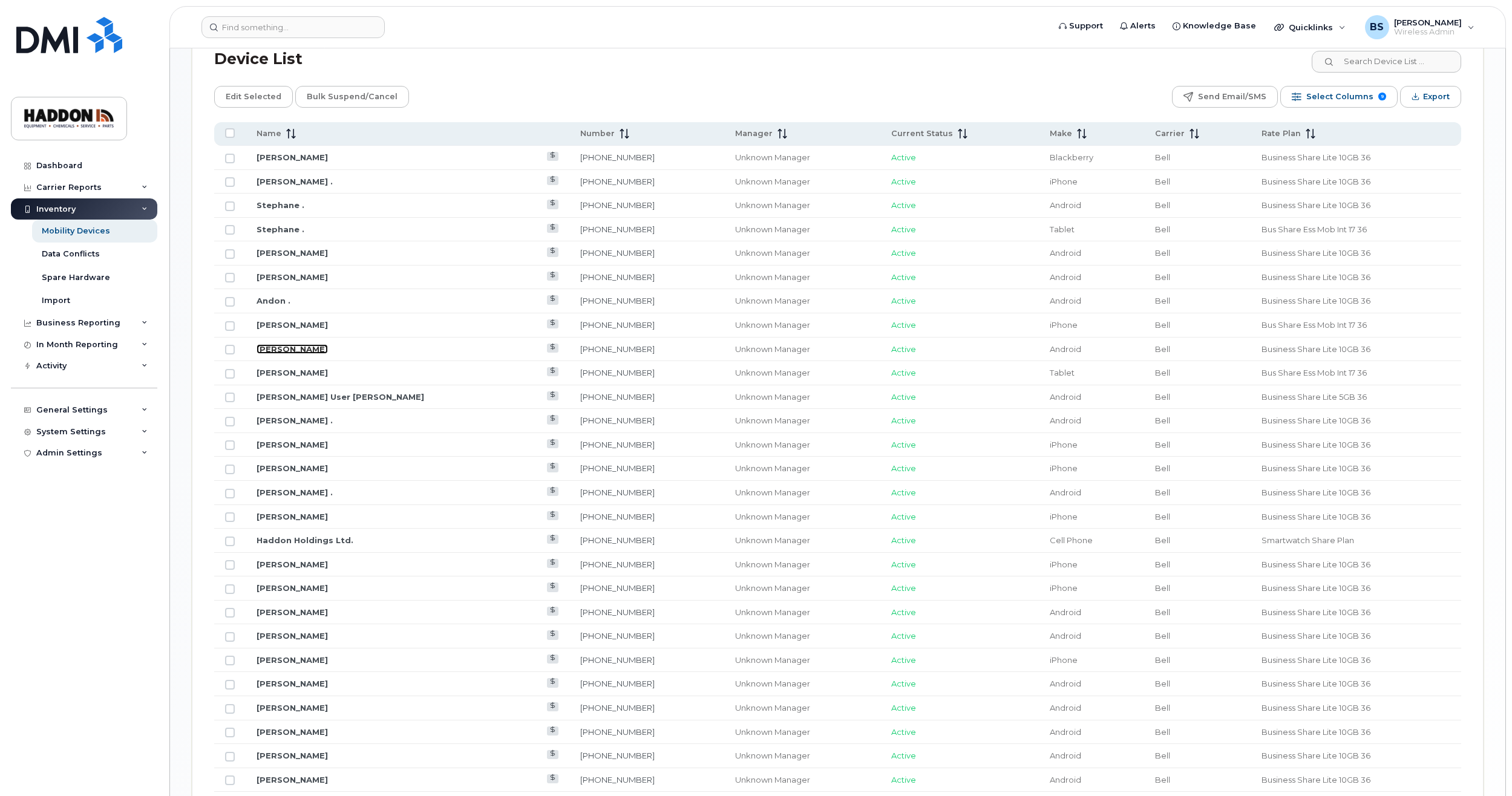
click at [283, 350] on link "[PERSON_NAME]" at bounding box center [292, 348] width 71 height 9
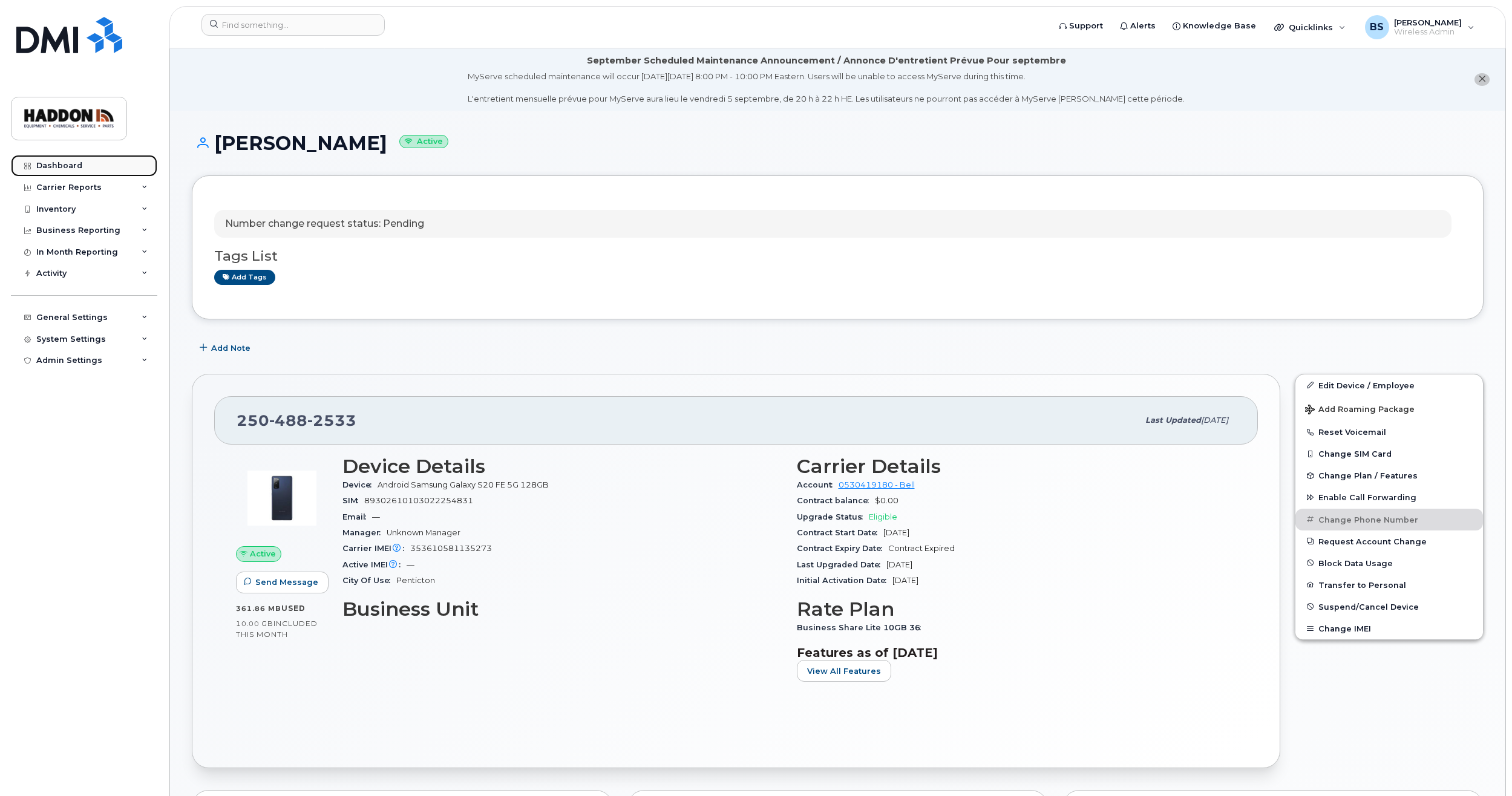
click at [71, 164] on div "Dashboard" at bounding box center [59, 165] width 46 height 9
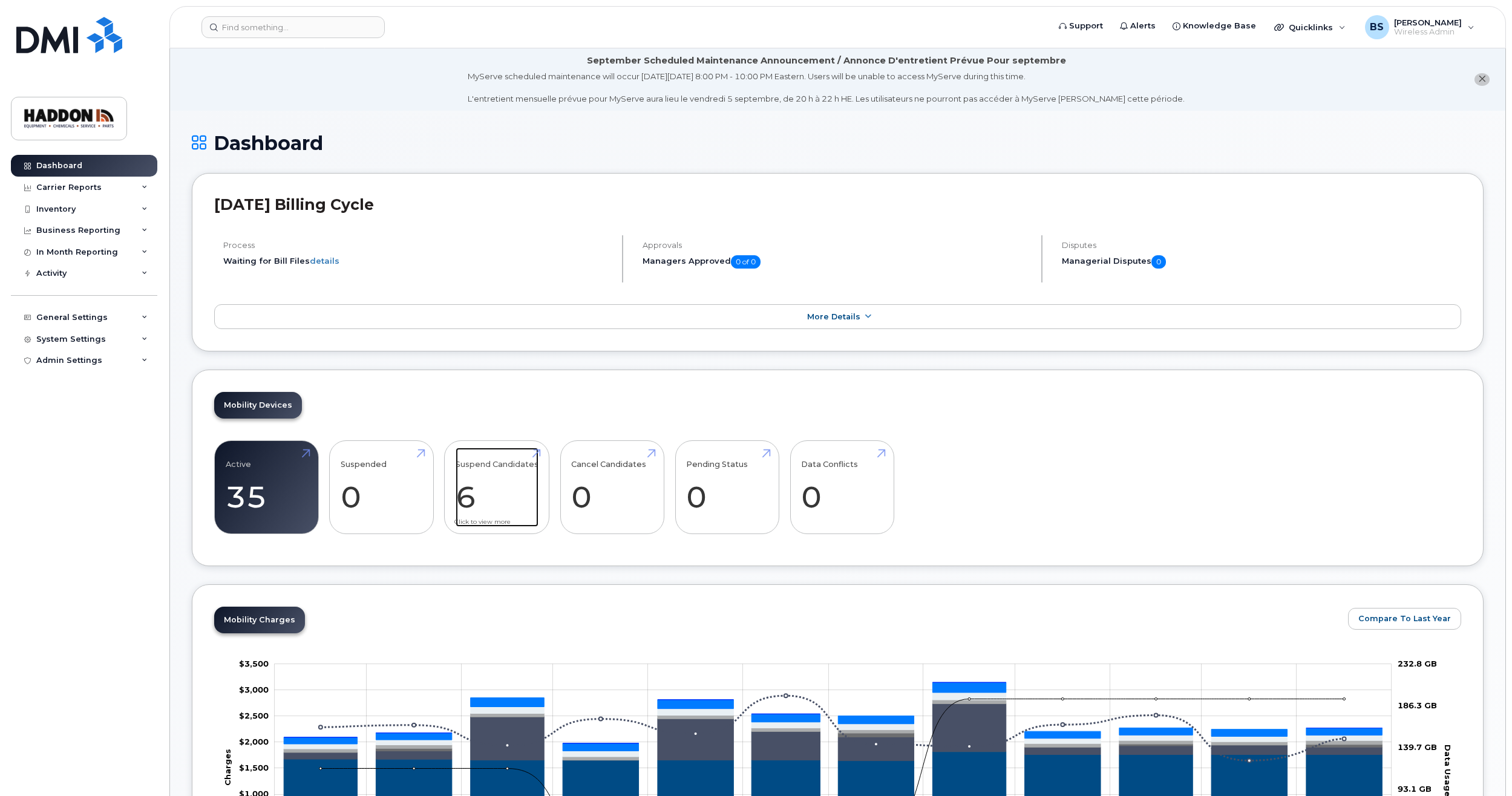
click at [508, 503] on link "Suspend Candidates 6" at bounding box center [497, 487] width 83 height 80
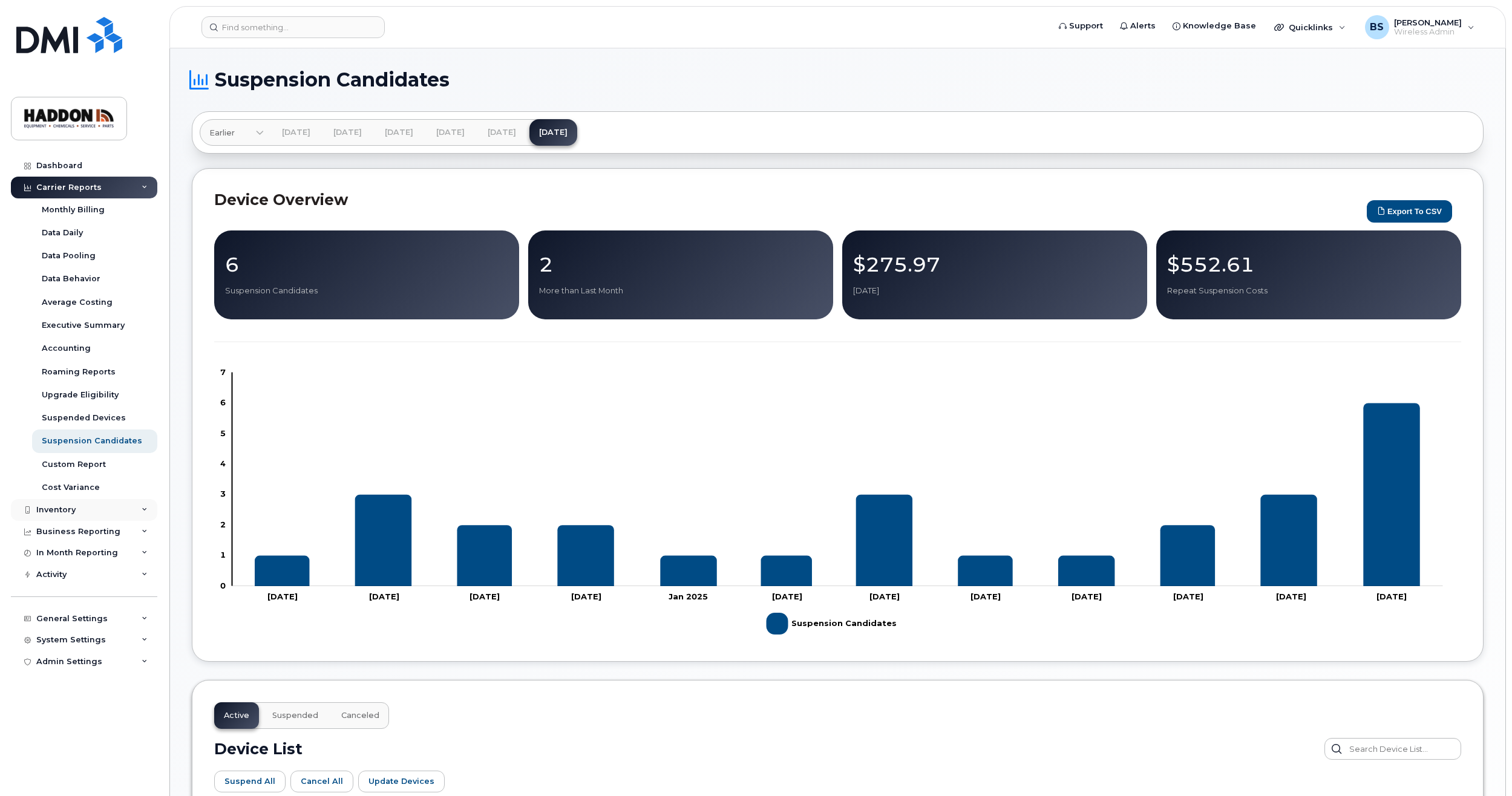
click at [64, 511] on div "Inventory" at bounding box center [56, 509] width 39 height 9
click at [63, 535] on div "Mobility Devices" at bounding box center [76, 532] width 68 height 11
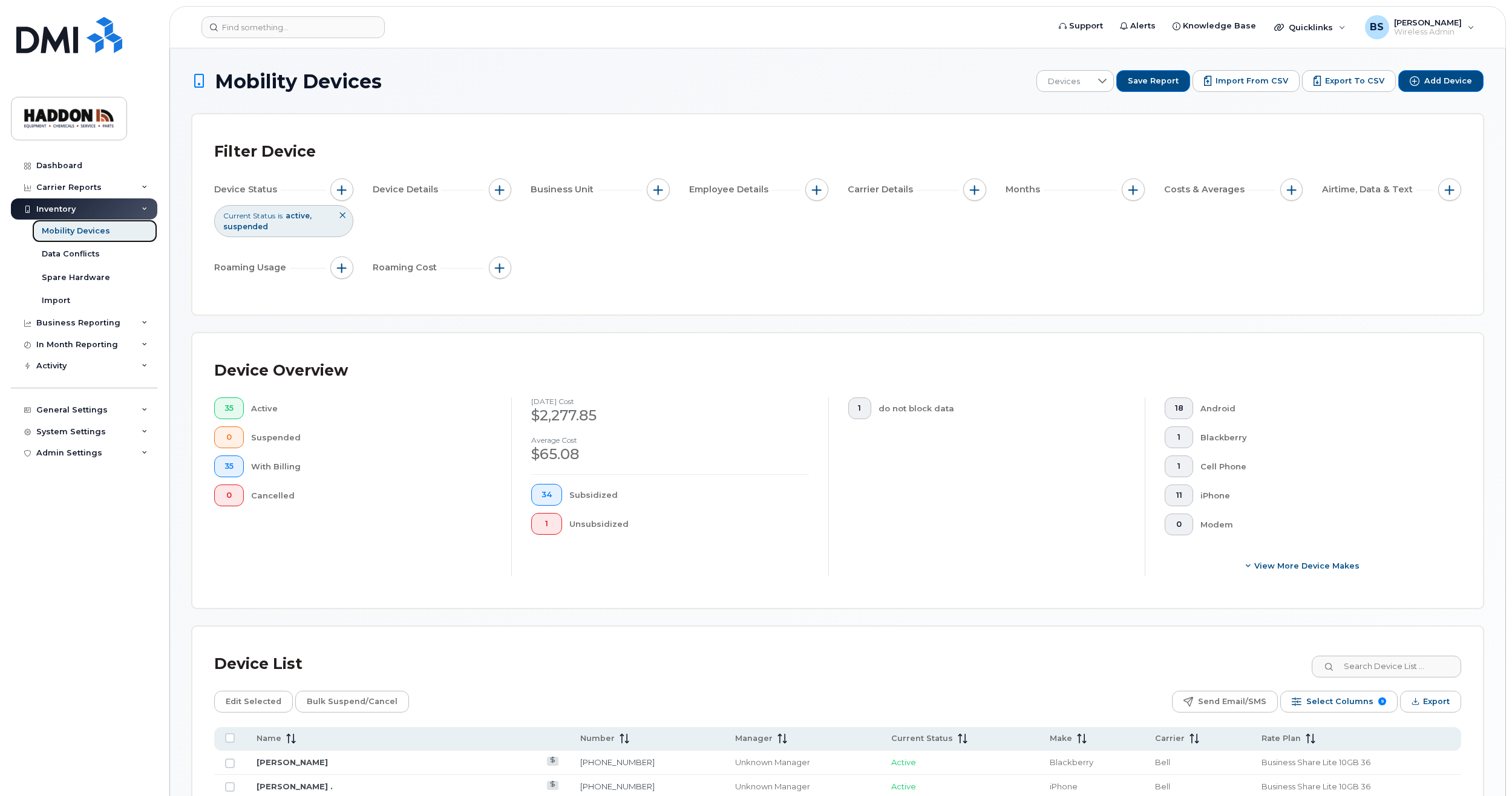
scroll to position [302, 0]
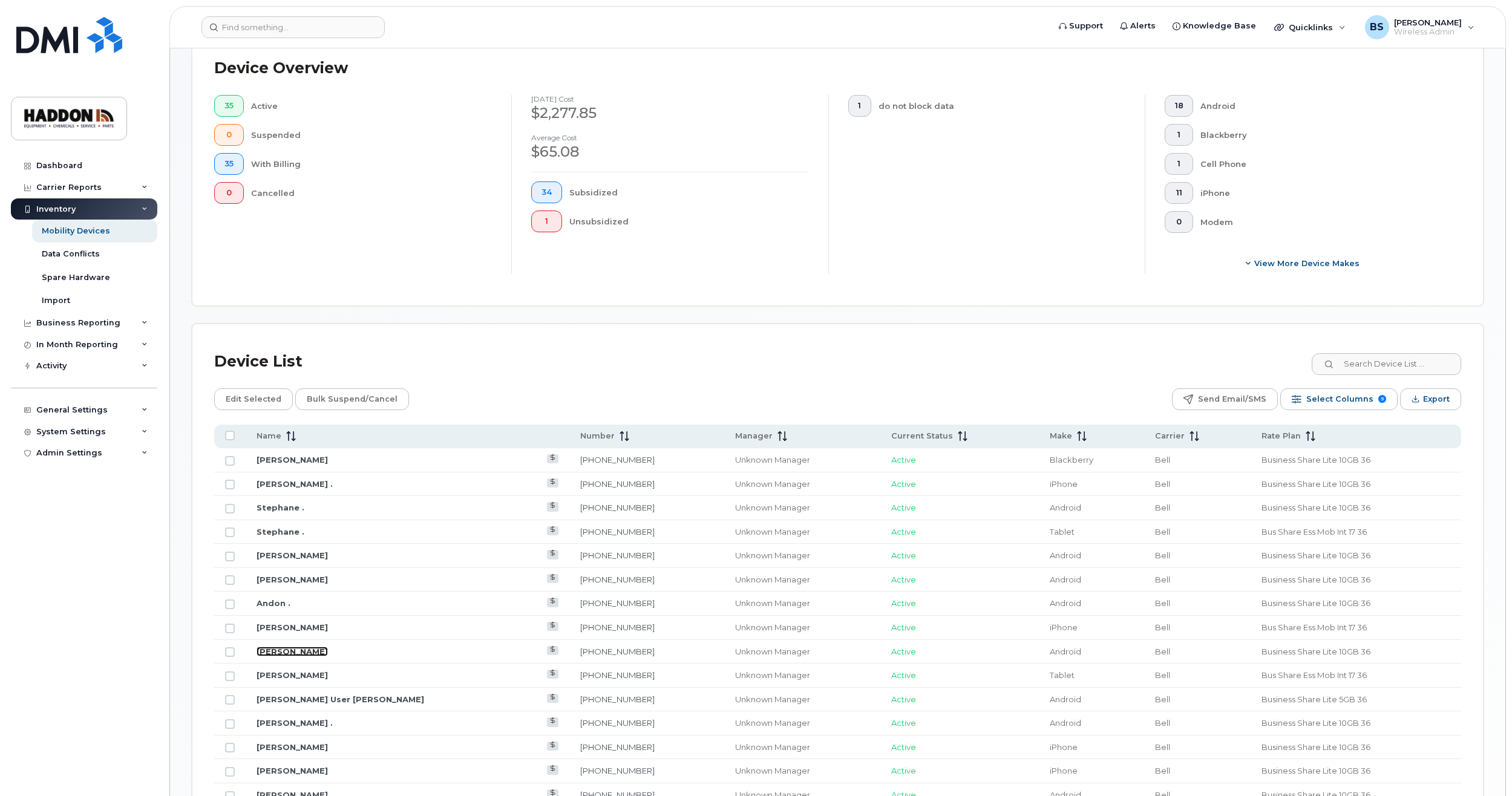
click at [283, 651] on link "[PERSON_NAME]" at bounding box center [292, 651] width 71 height 9
